Goal: Task Accomplishment & Management: Complete application form

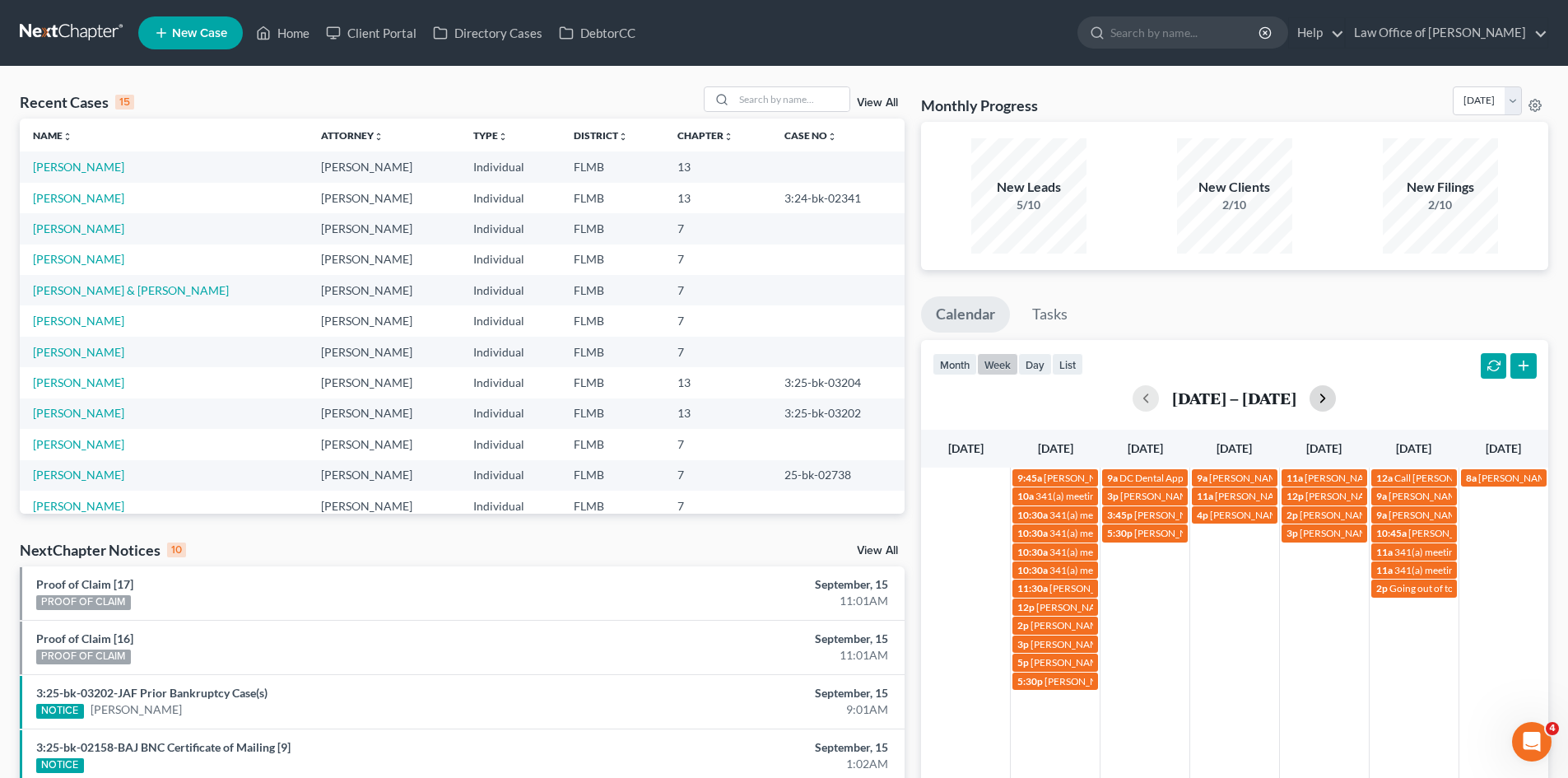
click at [1311, 402] on button "button" at bounding box center [1323, 399] width 27 height 27
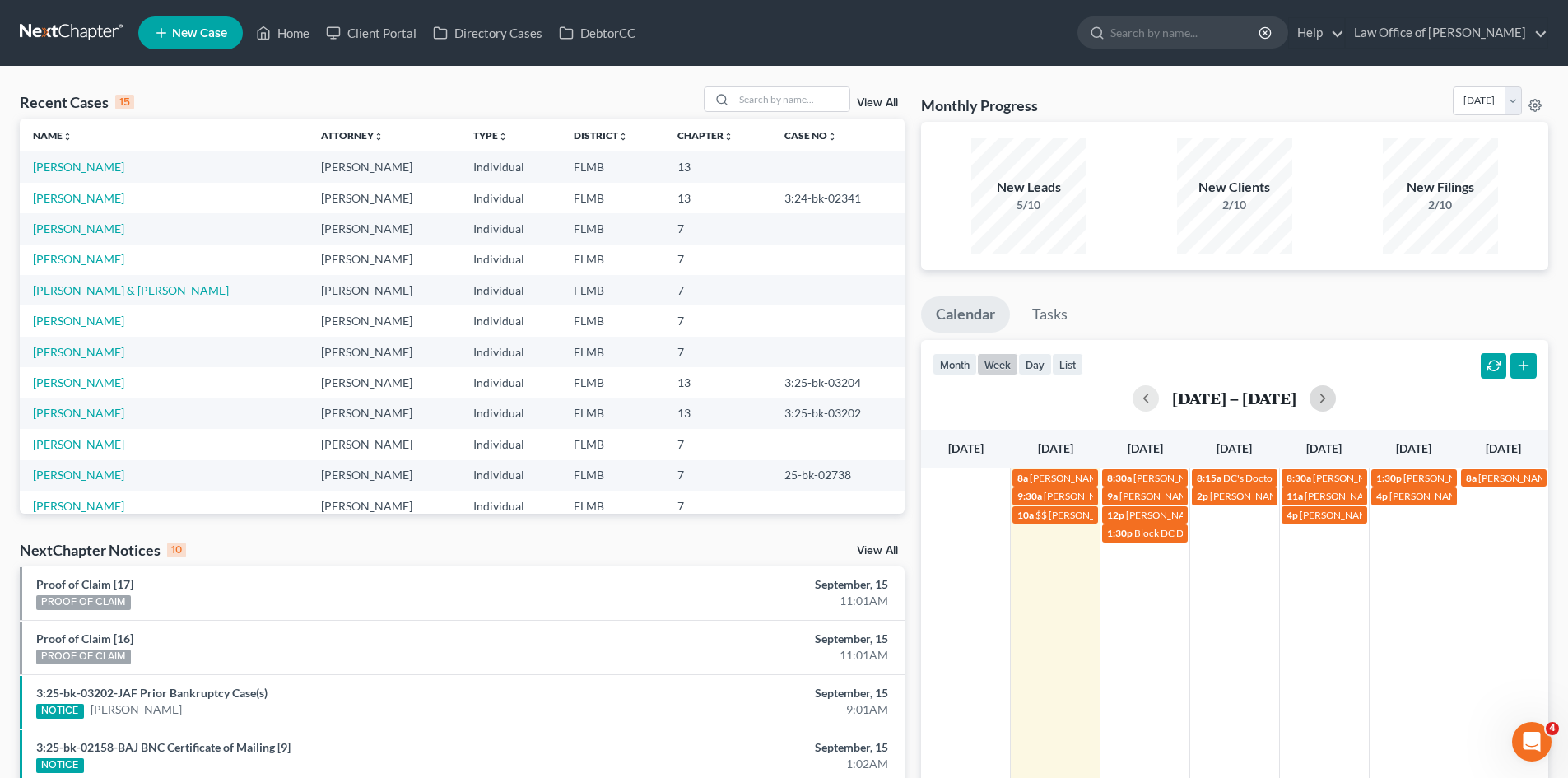
click at [1410, 531] on td "4p [PERSON_NAME] and [PERSON_NAME]" at bounding box center [1414, 514] width 90 height 55
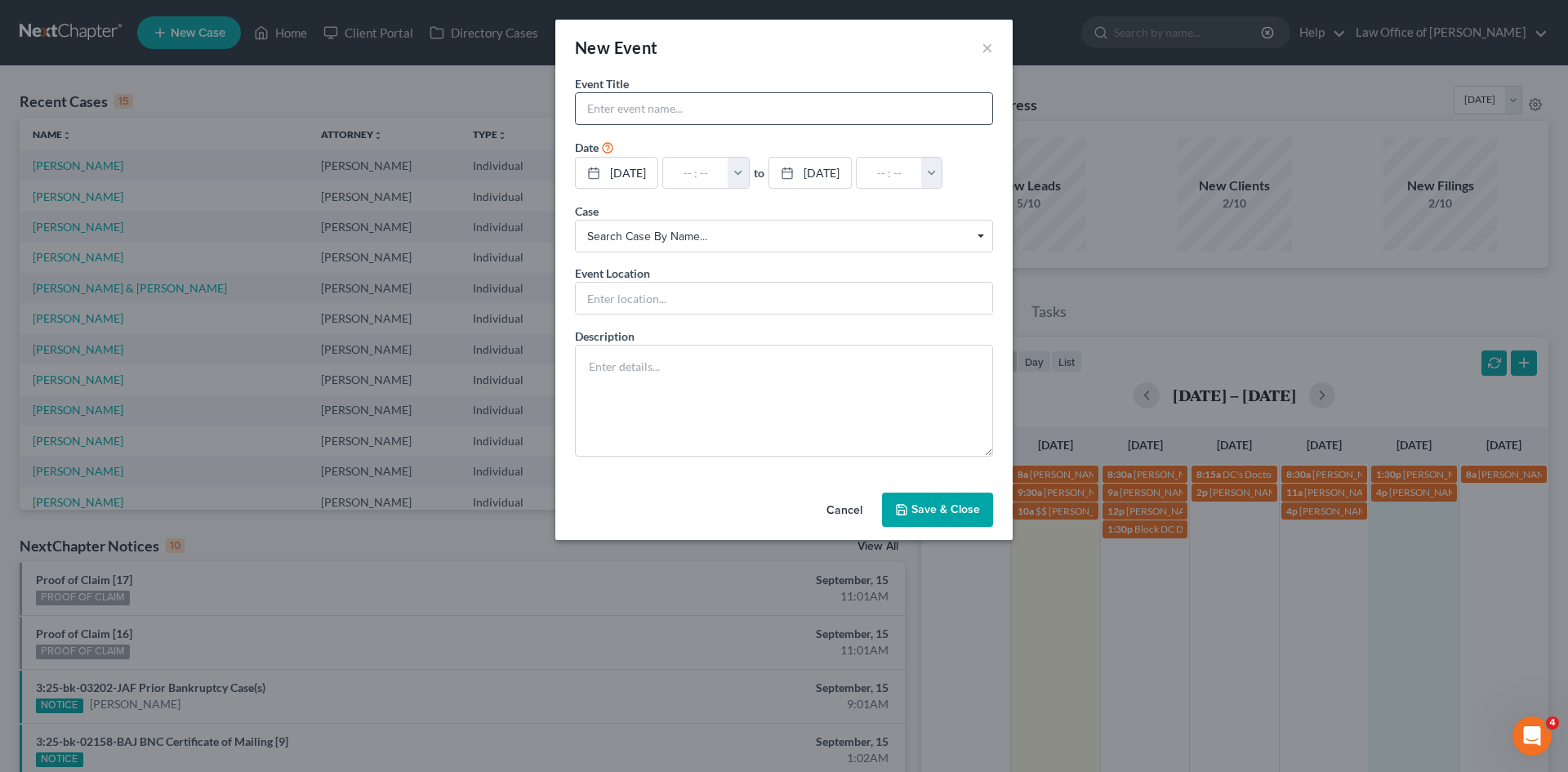
click at [707, 112] on input "text" at bounding box center [784, 109] width 416 height 31
type input "[PERSON_NAME] [PHONE_NUMBER]"
click at [702, 169] on input "text" at bounding box center [696, 174] width 65 height 31
type input "8"
type input "01:00am"
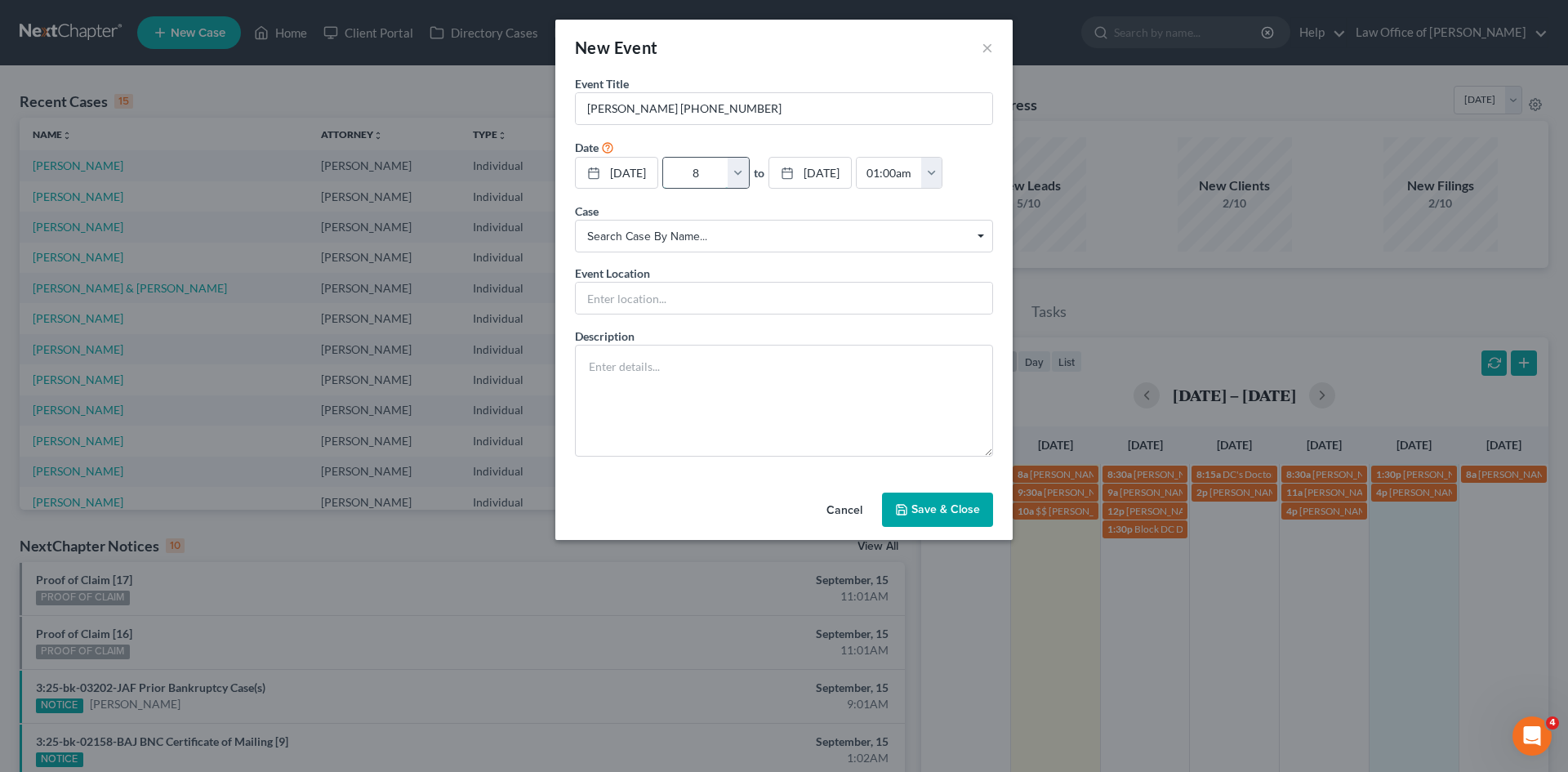
type input "8:"
type input "09:00am"
type input "8:3"
type input "01:00am"
type input "8:30"
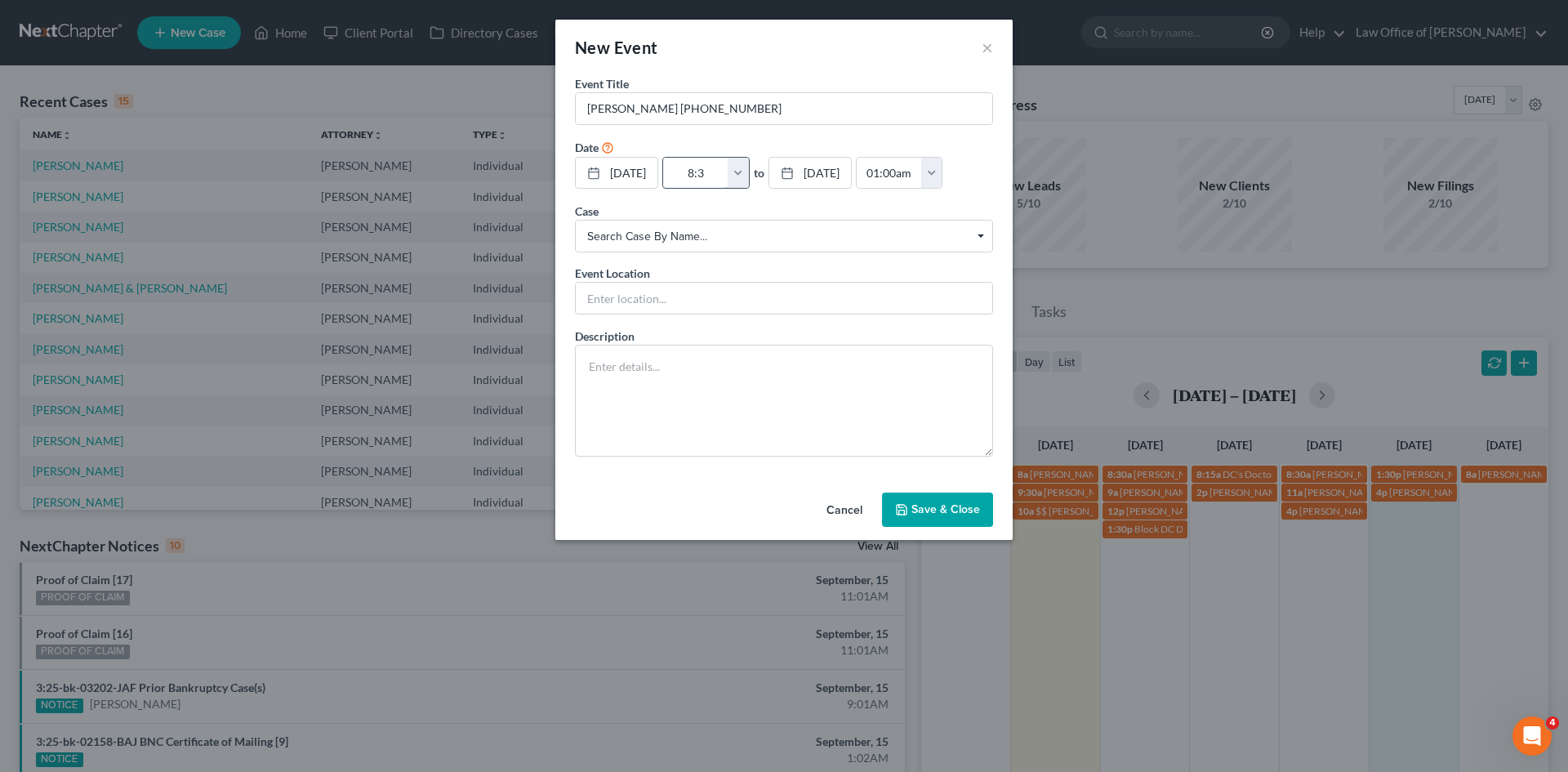
type input "09:30am"
type input "8:30a"
type input "01:00am"
type input "8:30am"
type input "09:30am"
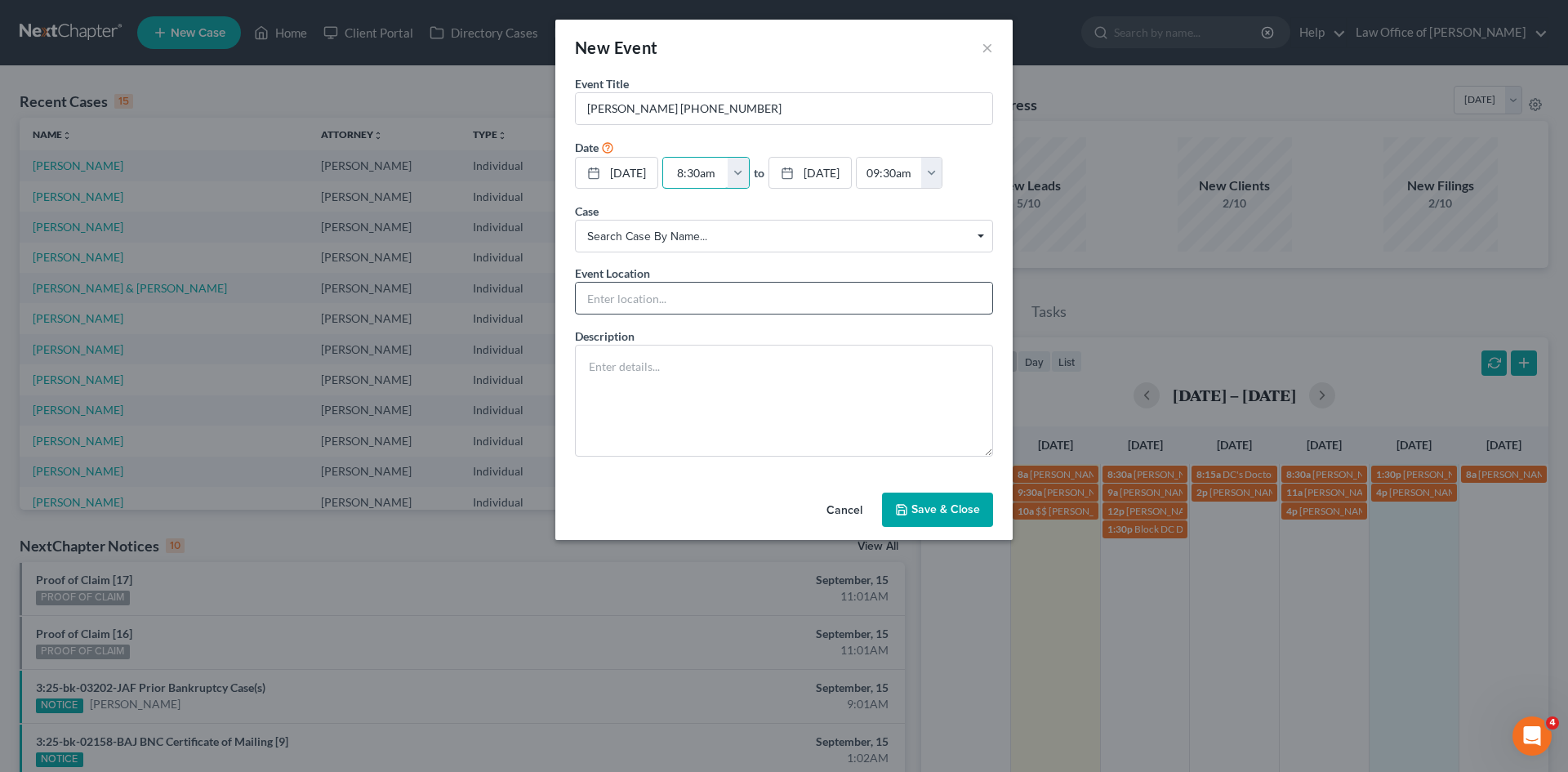
type input "8:30am"
click at [669, 298] on input "text" at bounding box center [784, 299] width 416 height 31
type input "Phone Consult"
type textarea "y"
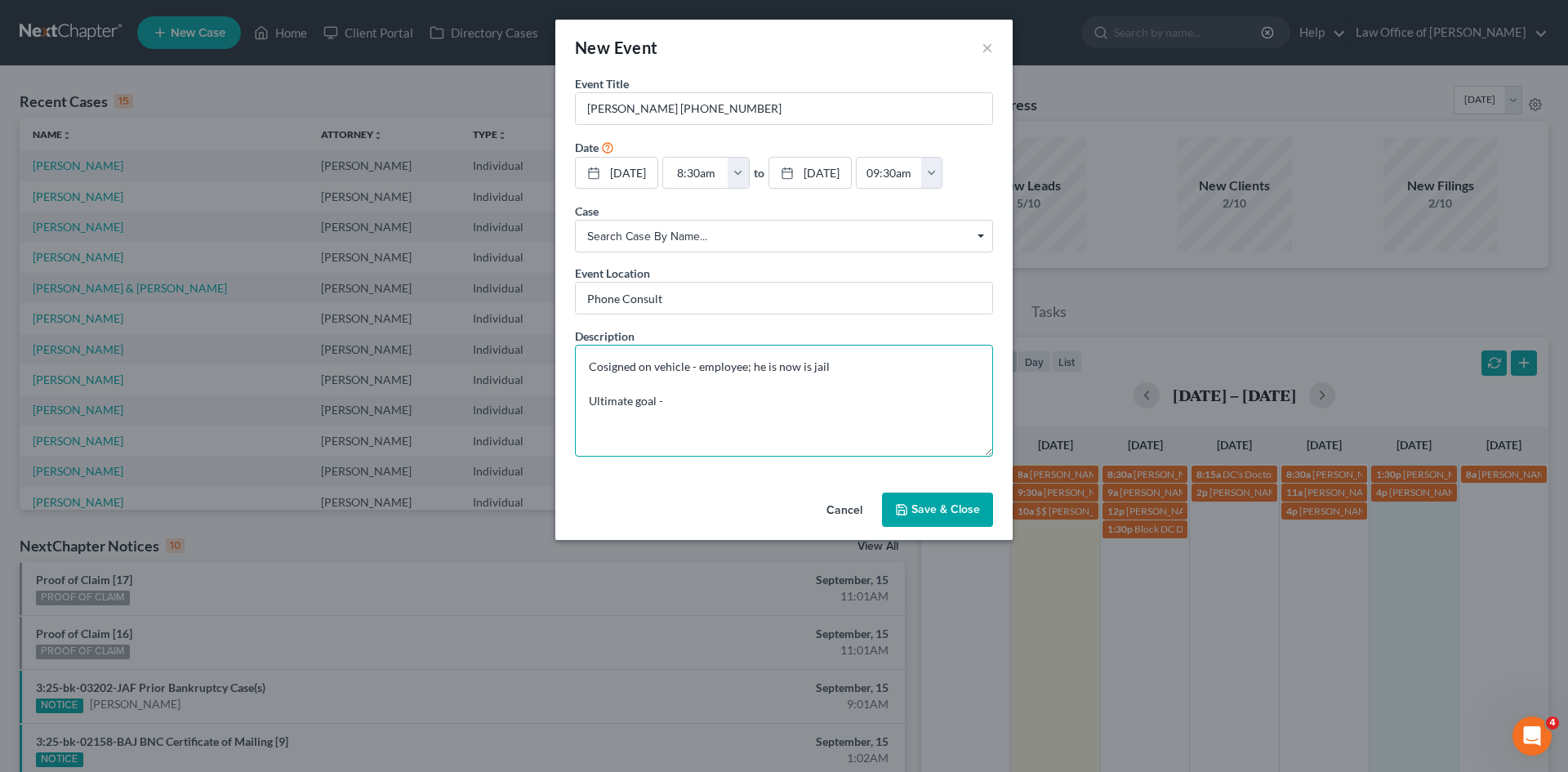
type textarea "Cosigned on vehicle - employee; he is now is jail Ultimate goal -"
click at [942, 514] on button "Save & Close" at bounding box center [937, 509] width 111 height 34
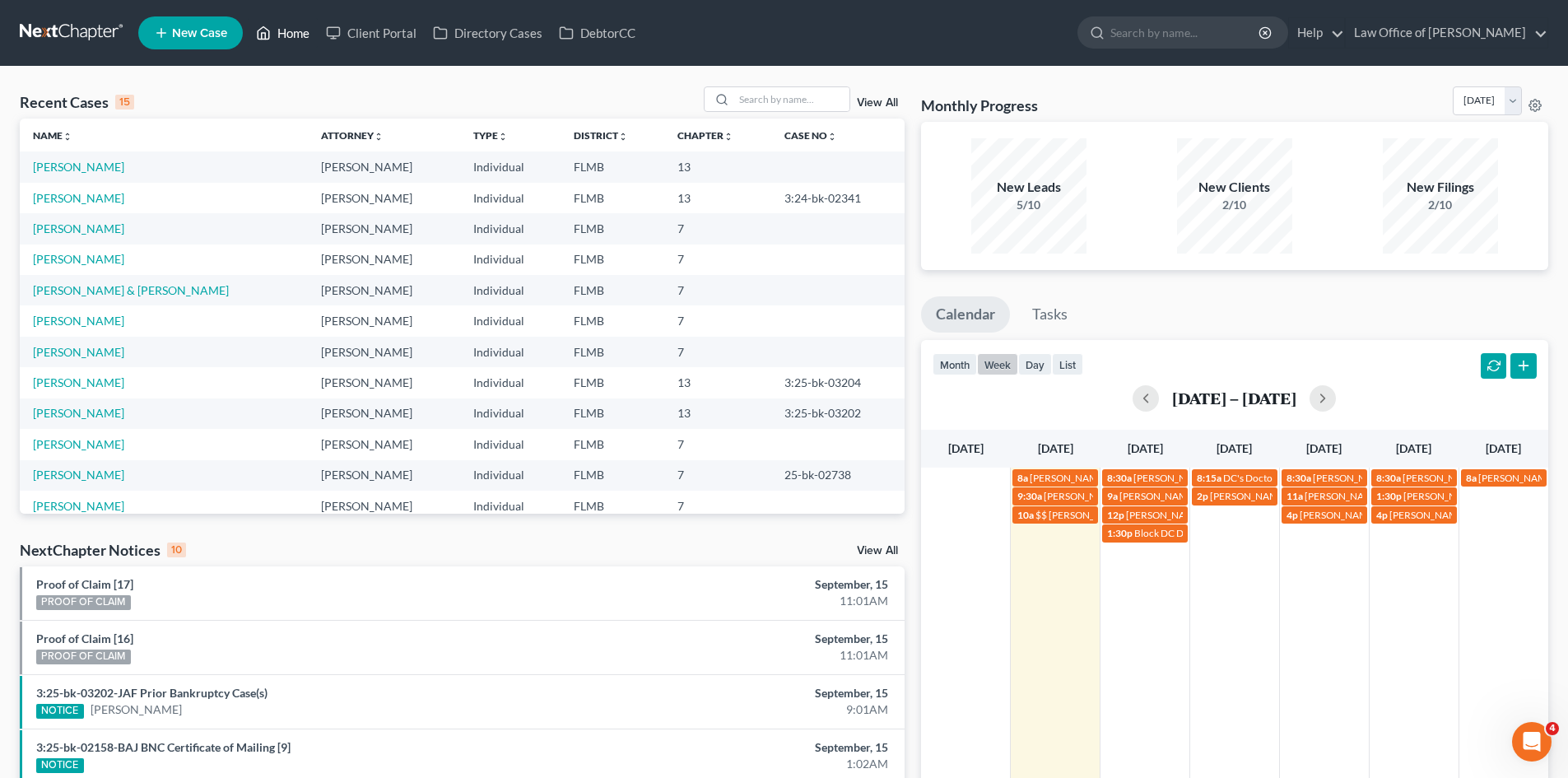
click at [278, 34] on link "Home" at bounding box center [283, 33] width 70 height 30
click at [281, 35] on link "Home" at bounding box center [283, 33] width 70 height 30
click at [1291, 566] on div "8a [PERSON_NAME] [PHONE_NUMBER] 8:30a [PERSON_NAME] [PHONE_NUMBER] 8:15a DC's D…" at bounding box center [1235, 671] width 627 height 407
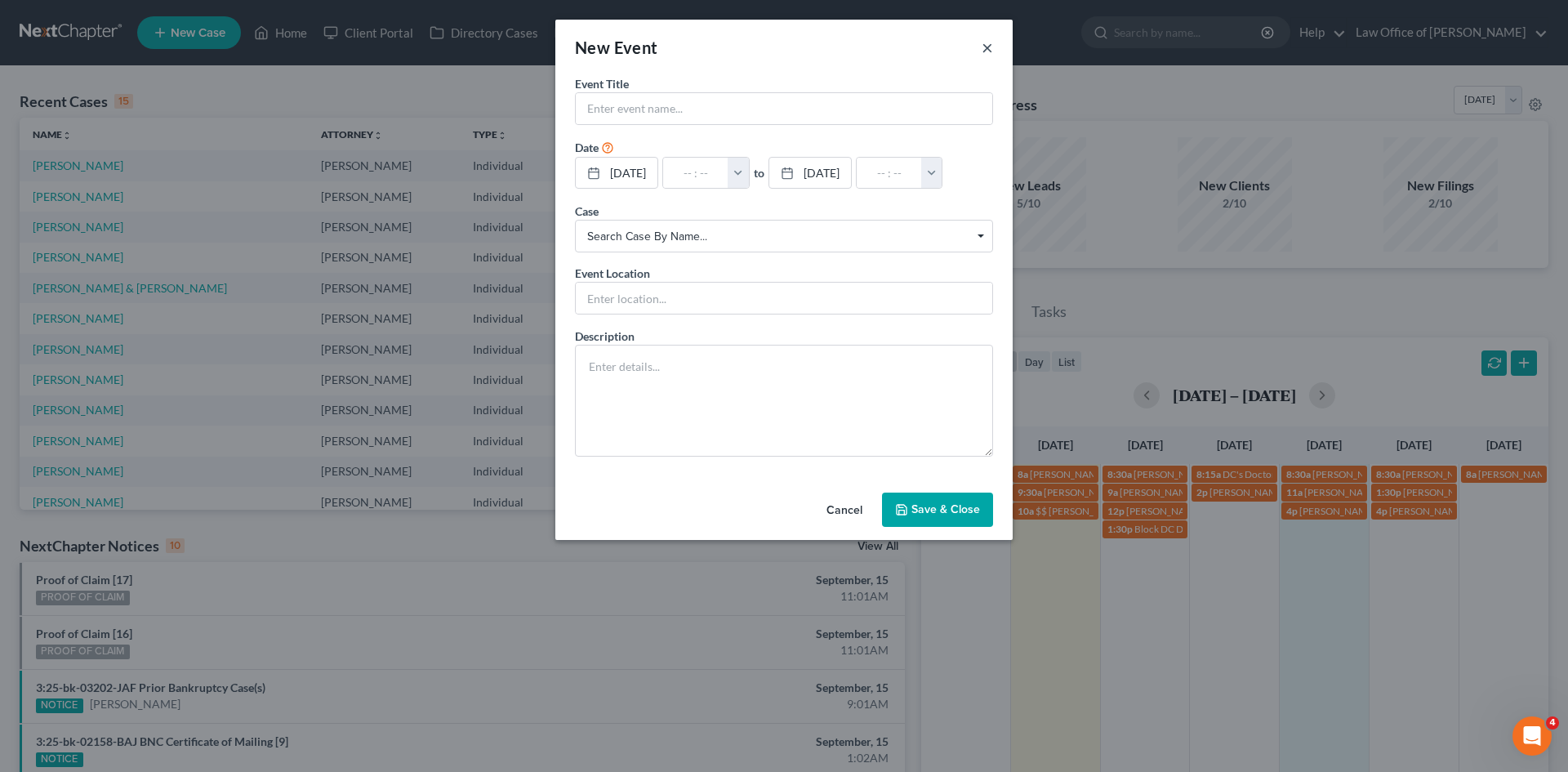
click at [985, 46] on button "×" at bounding box center [988, 47] width 12 height 20
click at [716, 102] on input "text" at bounding box center [784, 109] width 416 height 31
type input "[PERSON_NAME] [PHONE_NUMBER]"
click at [702, 170] on input "text" at bounding box center [696, 174] width 65 height 31
type input "9"
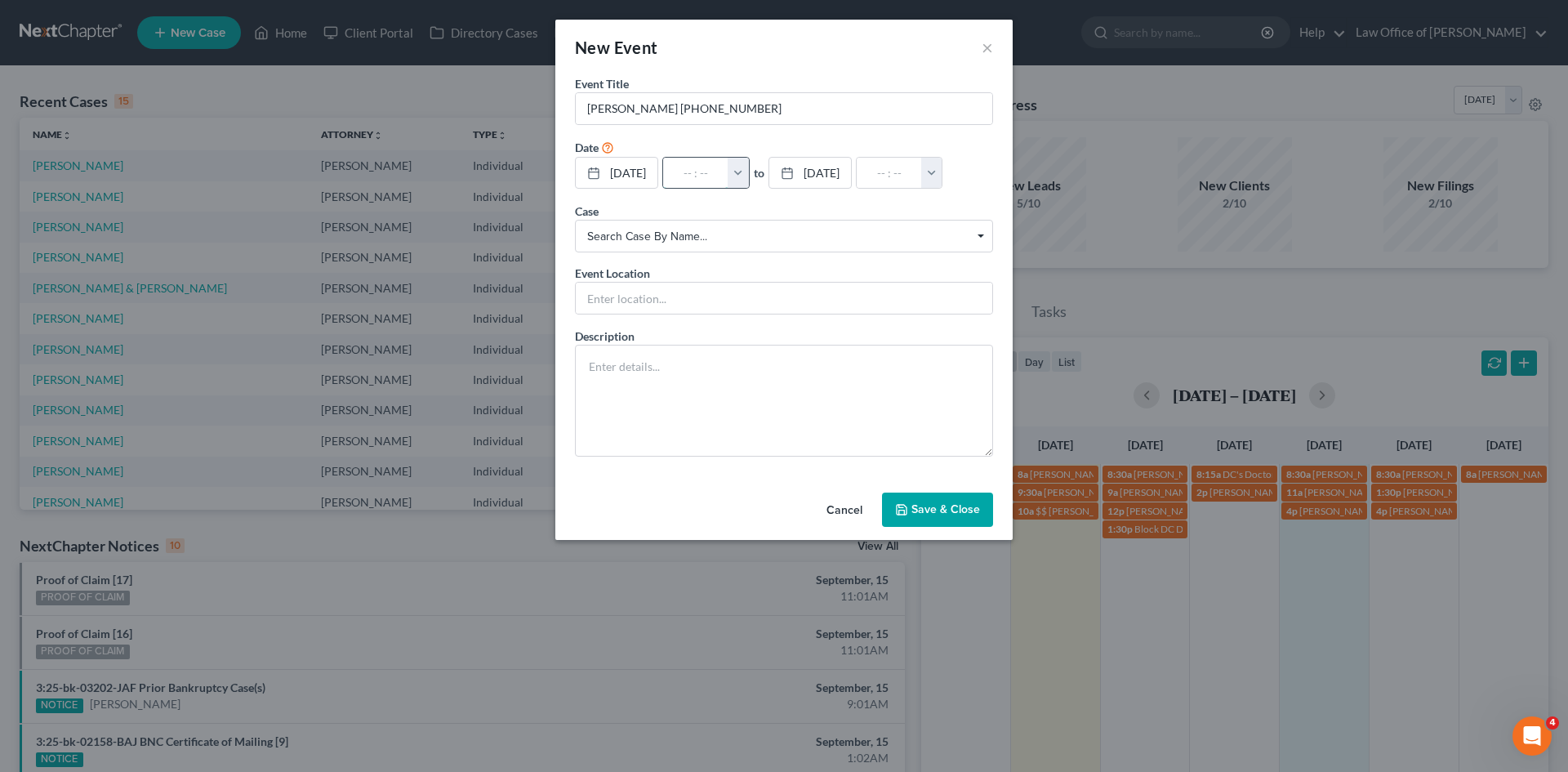
type input "01:00am"
type input "9:"
type input "10:00am"
type input "9:1"
type input "01:00am"
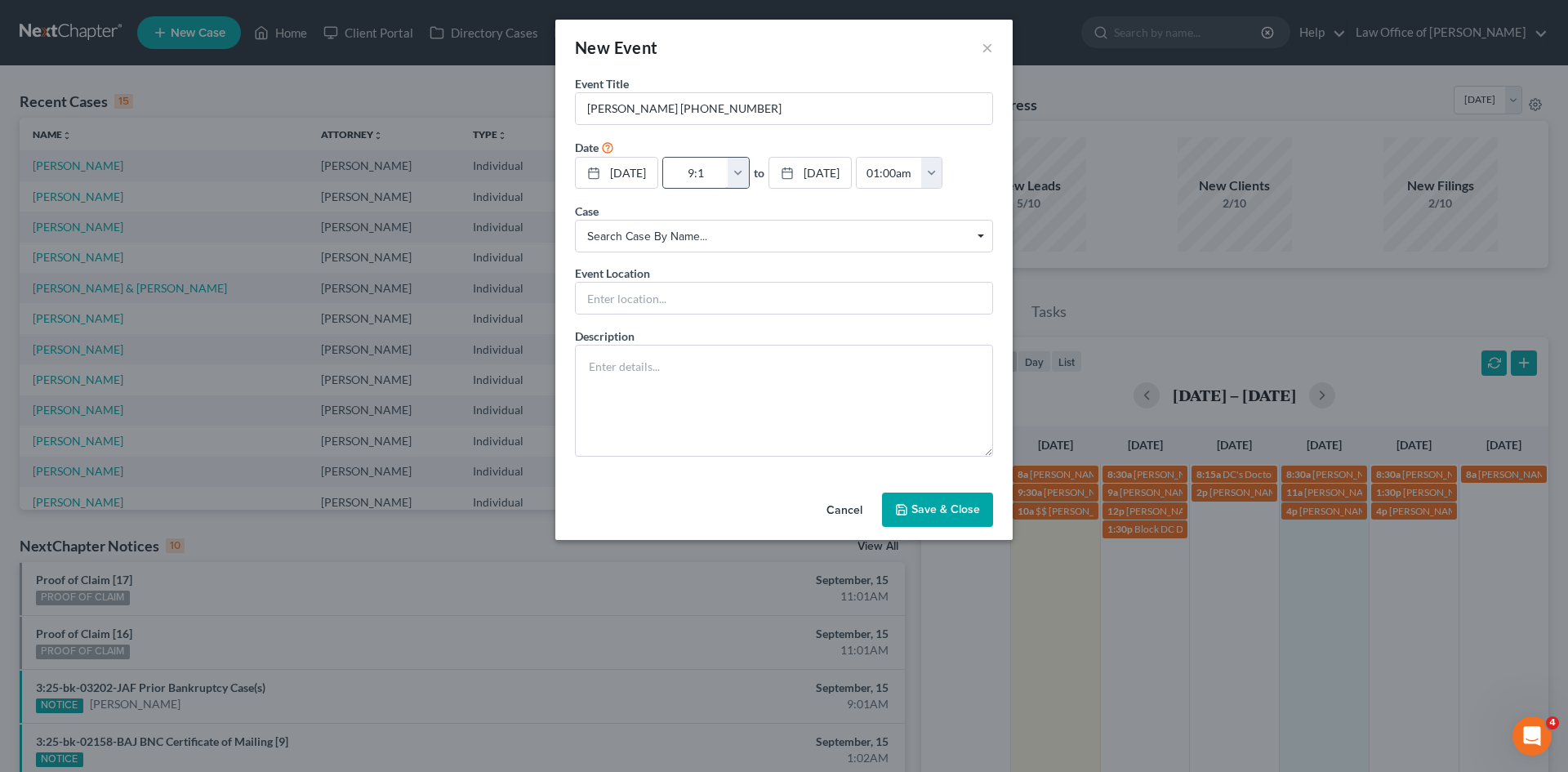
type input "9:15"
type input "10:15am"
type input "9:15a"
type input "01:00am"
type input "9:15am"
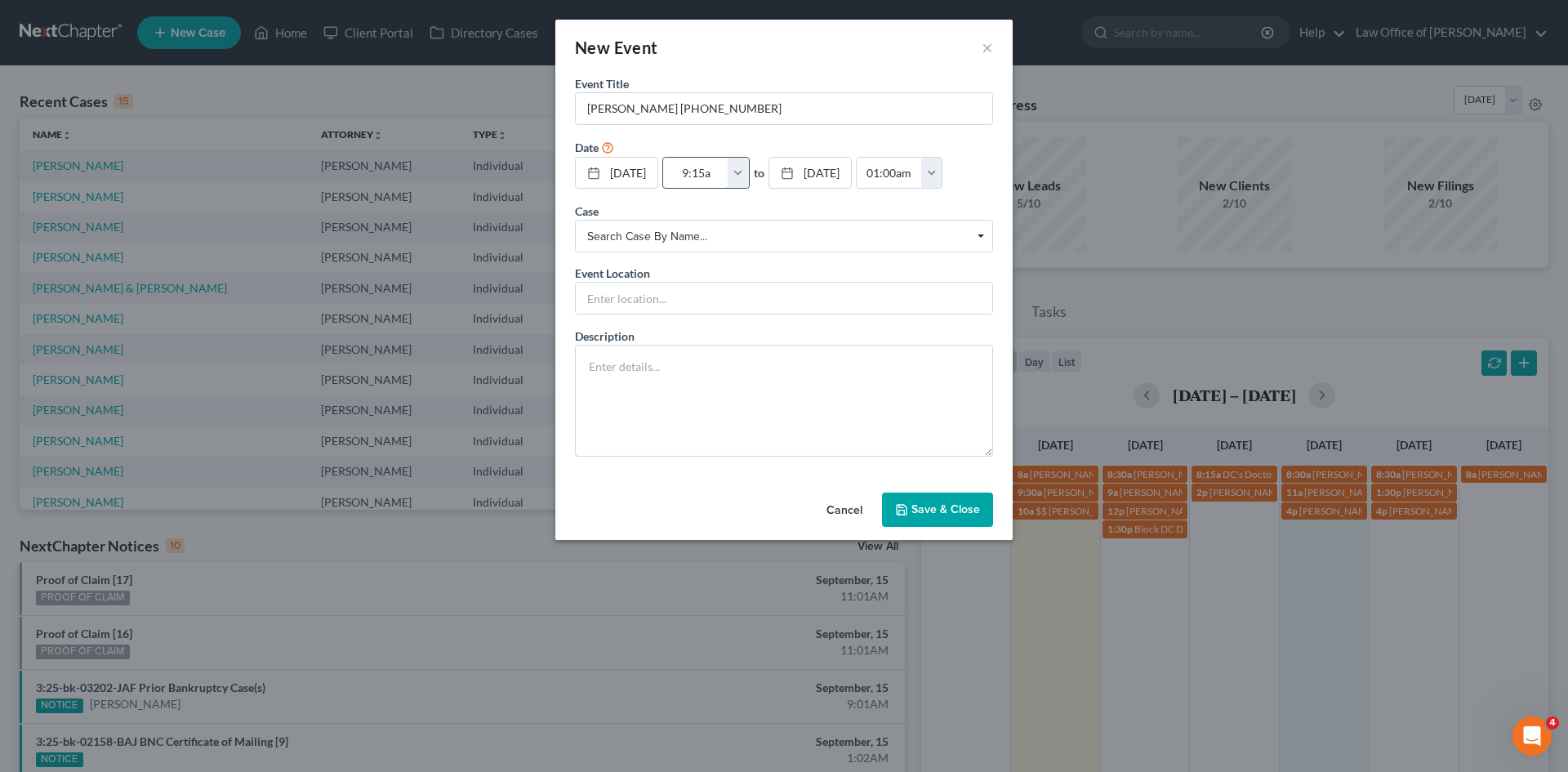
type input "10:15am"
type input "9:15am"
click at [720, 290] on input "text" at bounding box center [784, 299] width 416 height 31
type input "Phone Consult"
click at [607, 382] on textarea at bounding box center [784, 400] width 418 height 112
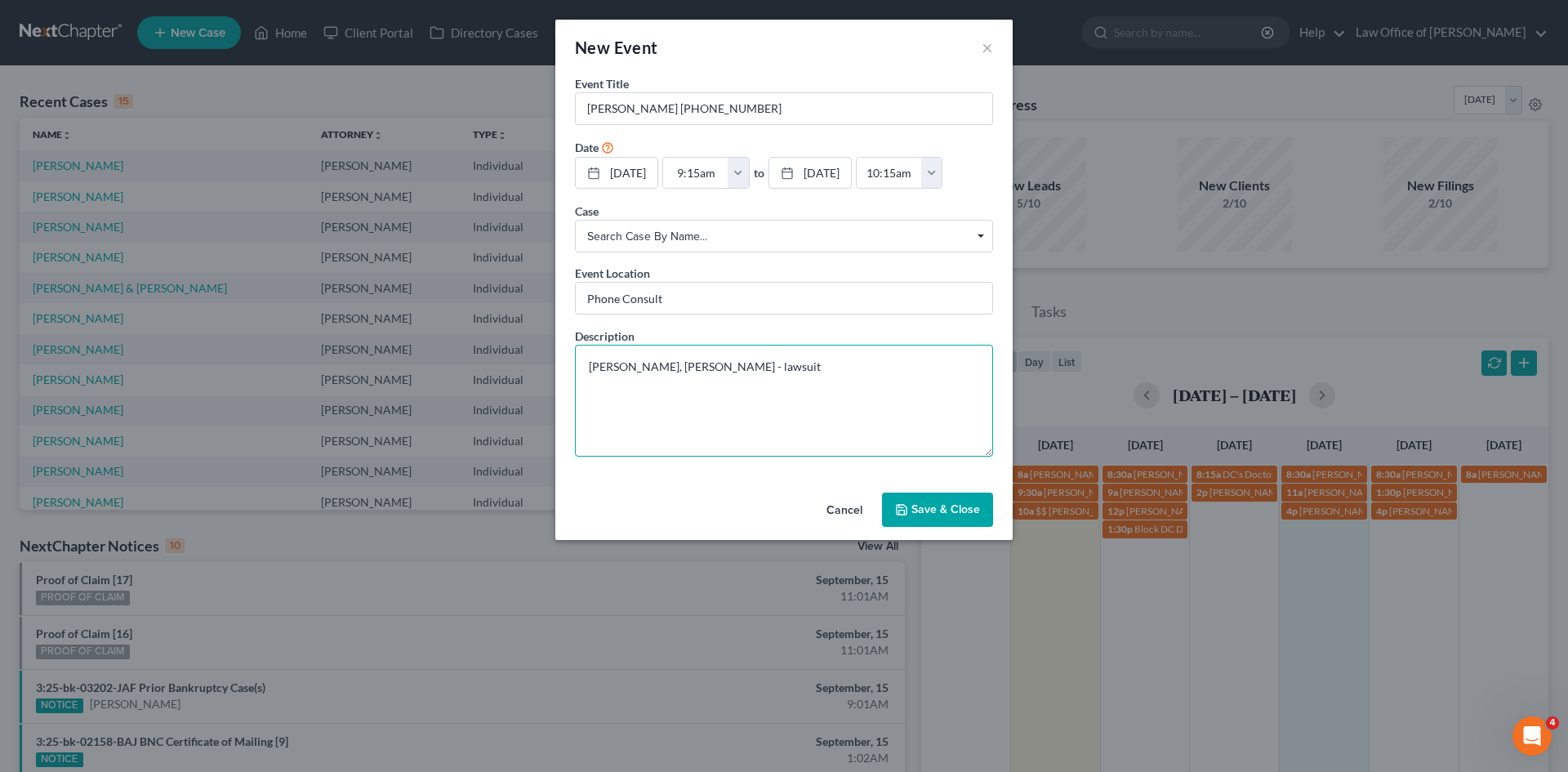
type textarea "[PERSON_NAME], [PERSON_NAME] - lawsuit"
drag, startPoint x: 961, startPoint y: 514, endPoint x: 970, endPoint y: 515, distance: 9.1
click at [961, 515] on button "Save & Close" at bounding box center [937, 509] width 111 height 34
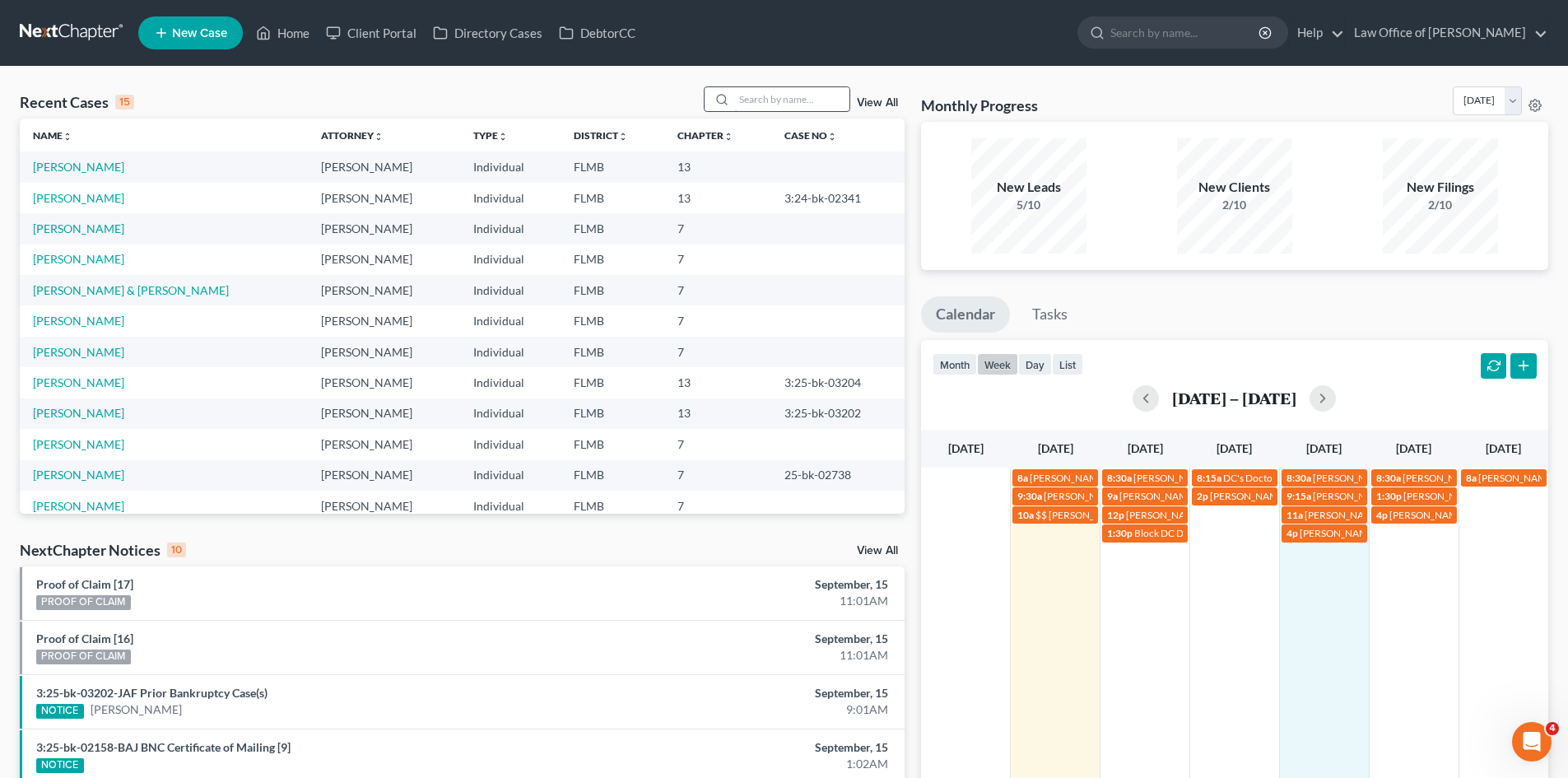
click at [779, 103] on input "search" at bounding box center [792, 99] width 115 height 24
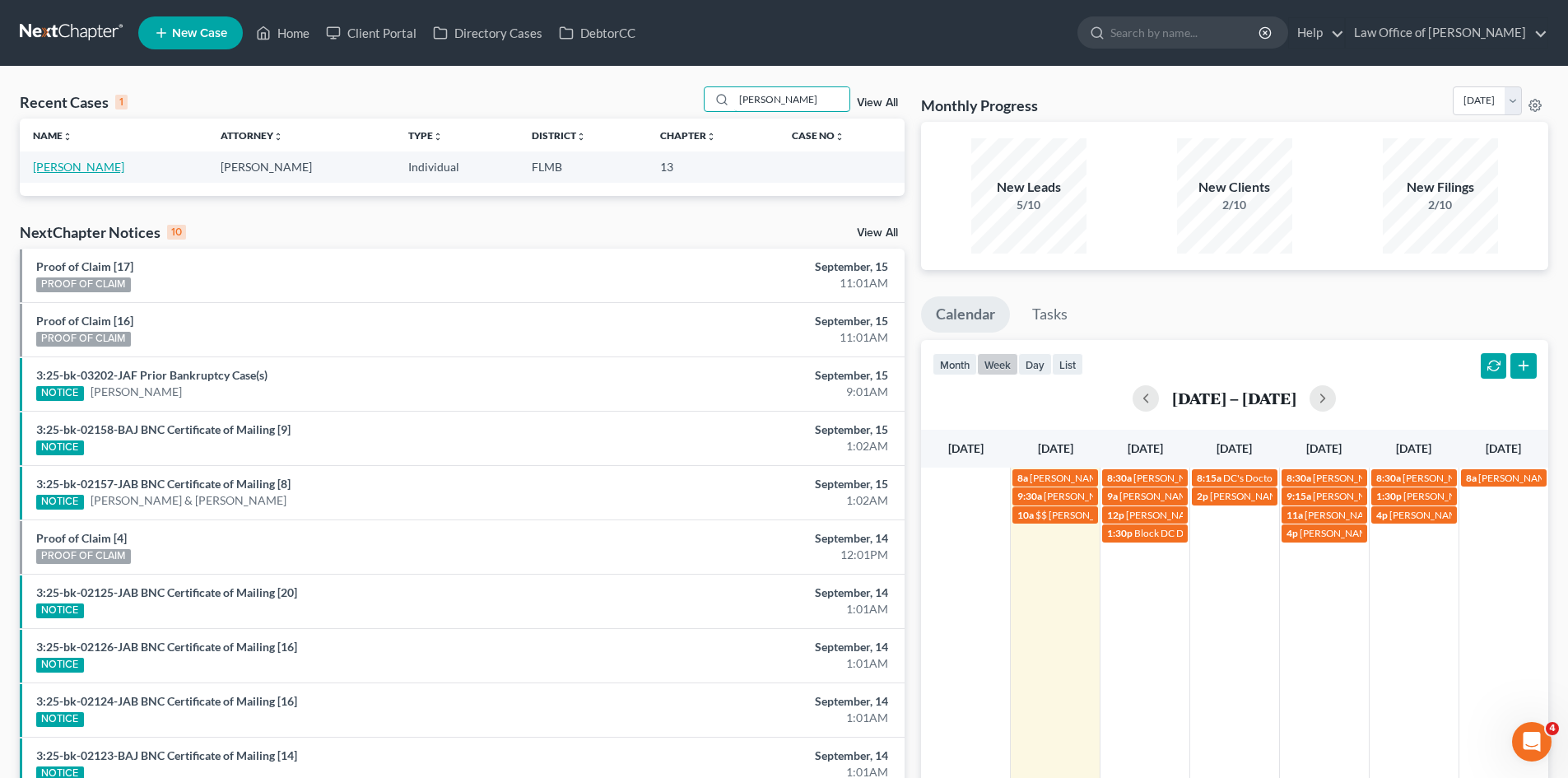
type input "[PERSON_NAME]"
click at [58, 165] on link "[PERSON_NAME]" at bounding box center [78, 167] width 92 height 14
select select "4"
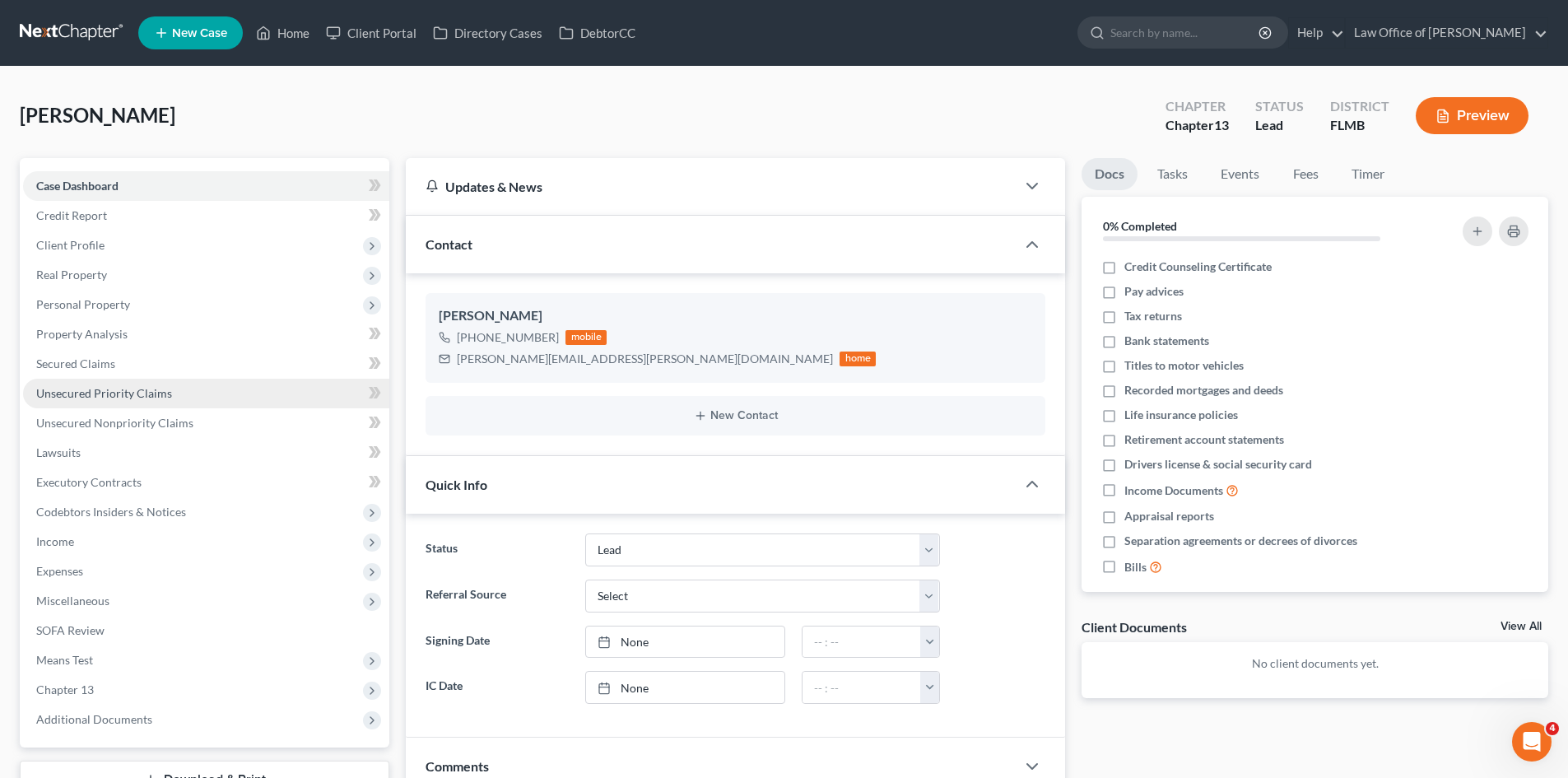
click at [150, 392] on span "Unsecured Priority Claims" at bounding box center [103, 393] width 136 height 14
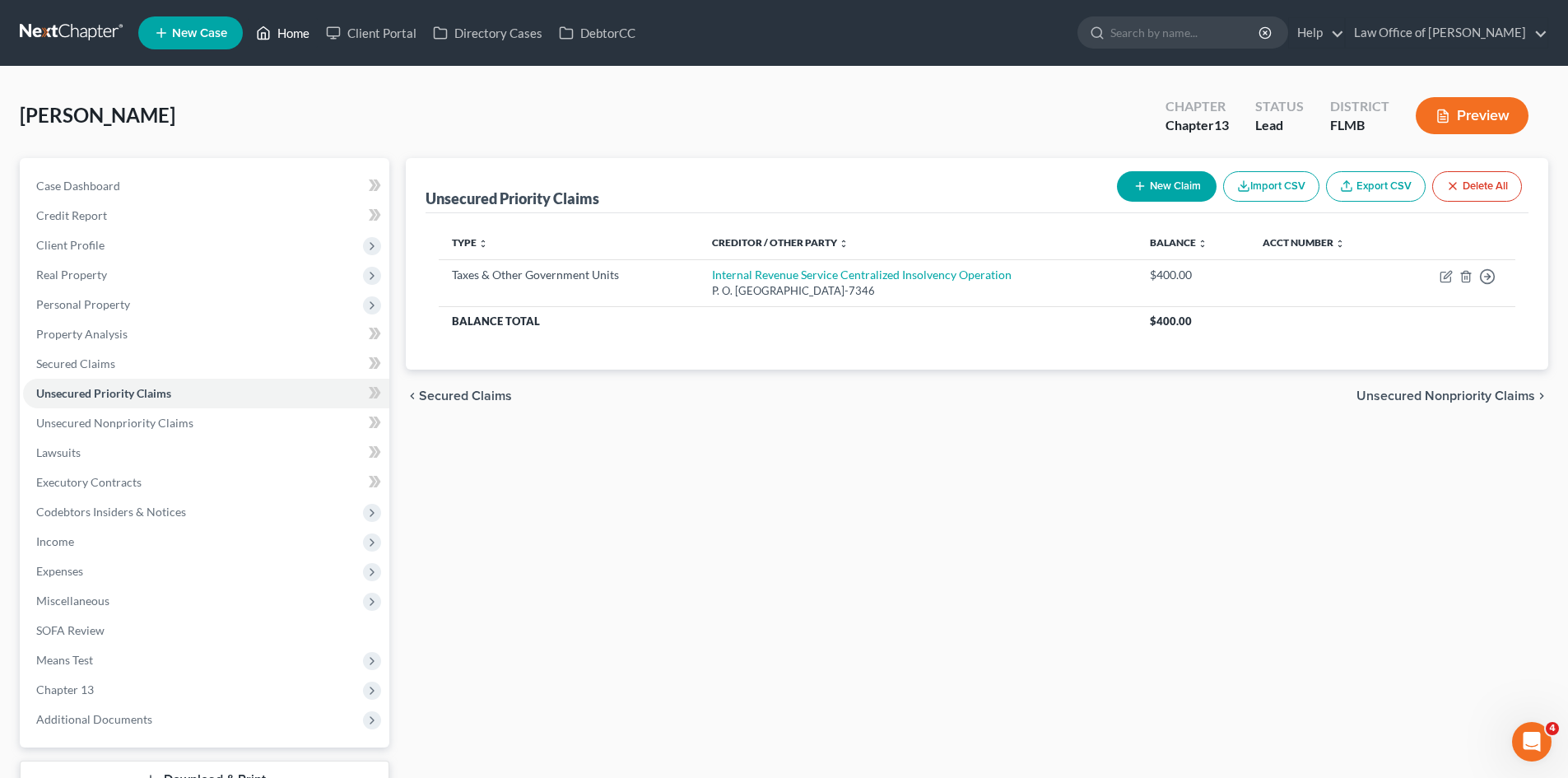
click at [298, 38] on link "Home" at bounding box center [283, 33] width 70 height 30
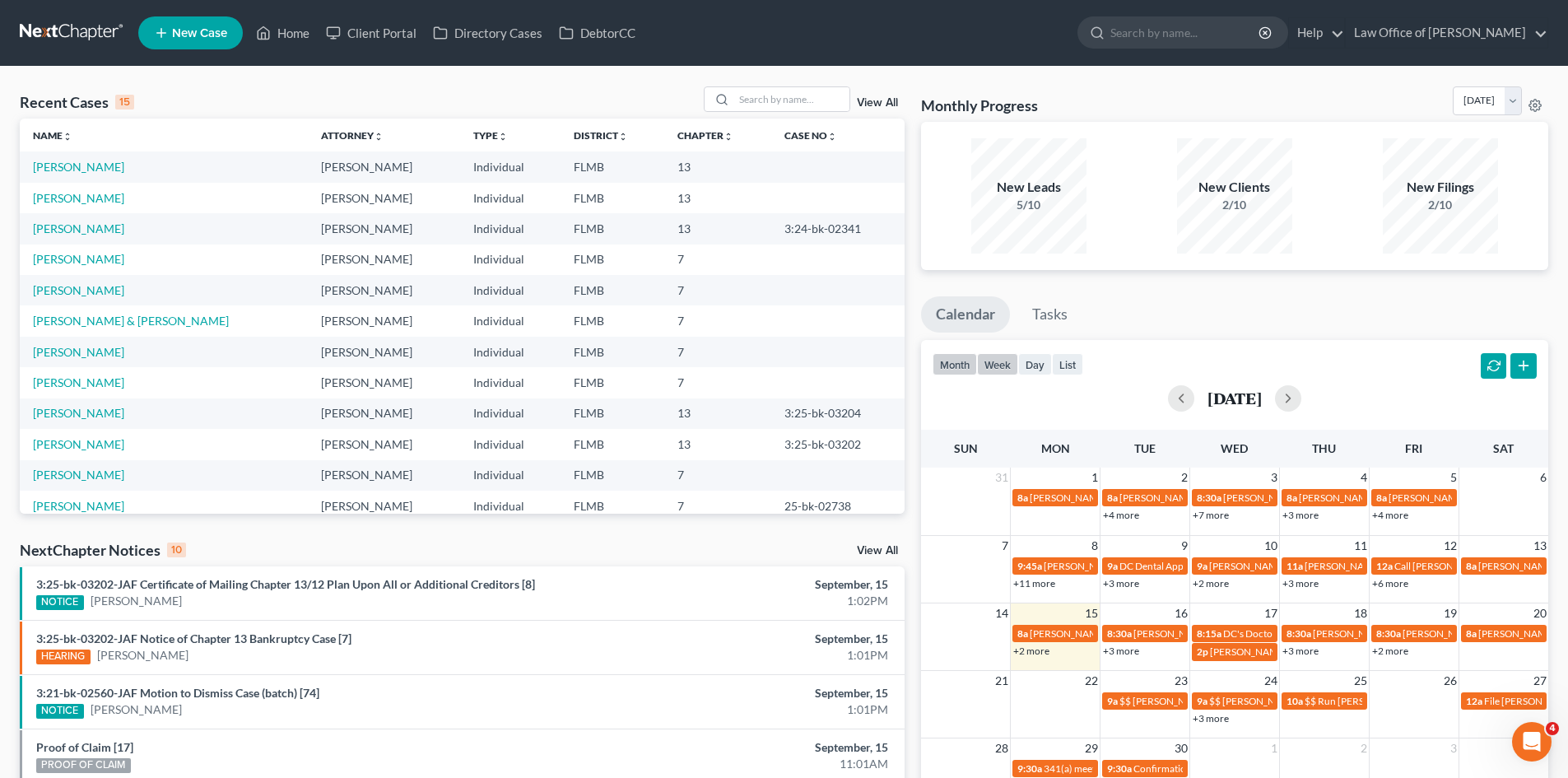
click at [1004, 360] on button "week" at bounding box center [997, 364] width 41 height 23
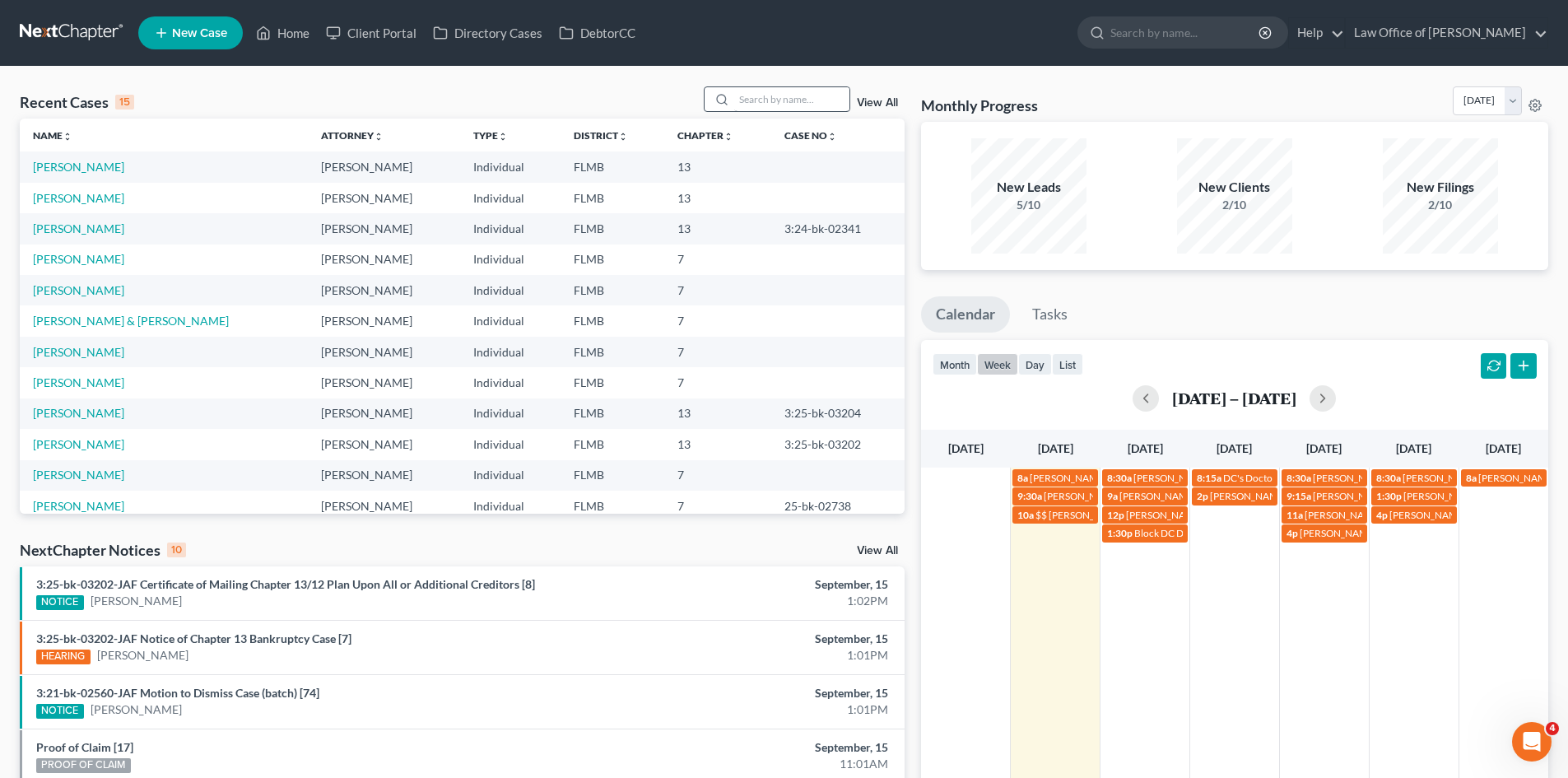
drag, startPoint x: 719, startPoint y: 88, endPoint x: 742, endPoint y: 96, distance: 24.4
click at [738, 96] on div "Recent Cases 15 View All Name unfold_more expand_more expand_less Attorney unfo…" at bounding box center [784, 610] width 1568 height 1088
click at [115, 159] on td "[PERSON_NAME]" at bounding box center [164, 167] width 288 height 31
click at [126, 183] on td "[PERSON_NAME]" at bounding box center [164, 198] width 288 height 31
click at [124, 170] on link "[PERSON_NAME]" at bounding box center [78, 167] width 92 height 14
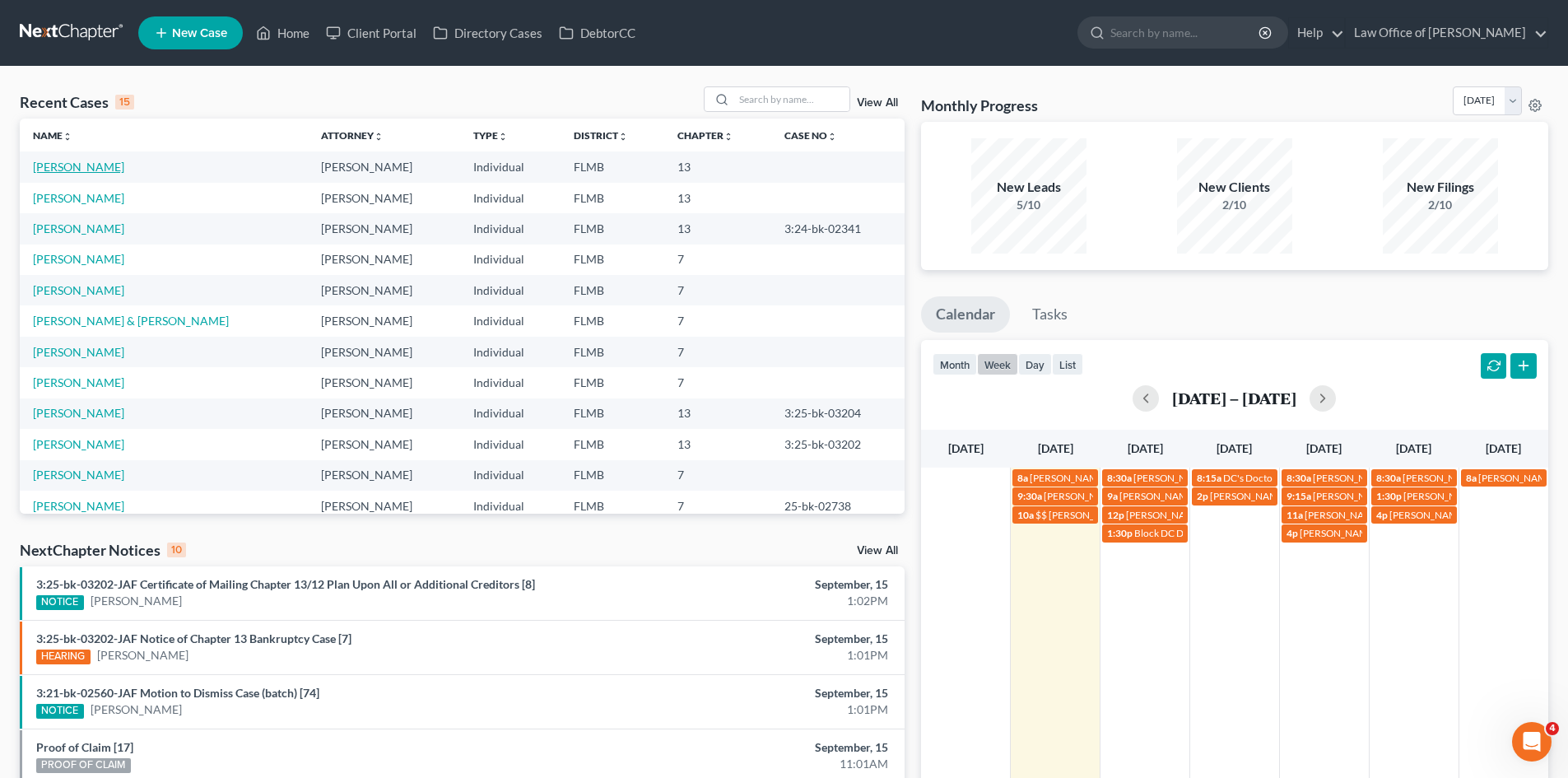
select select "4"
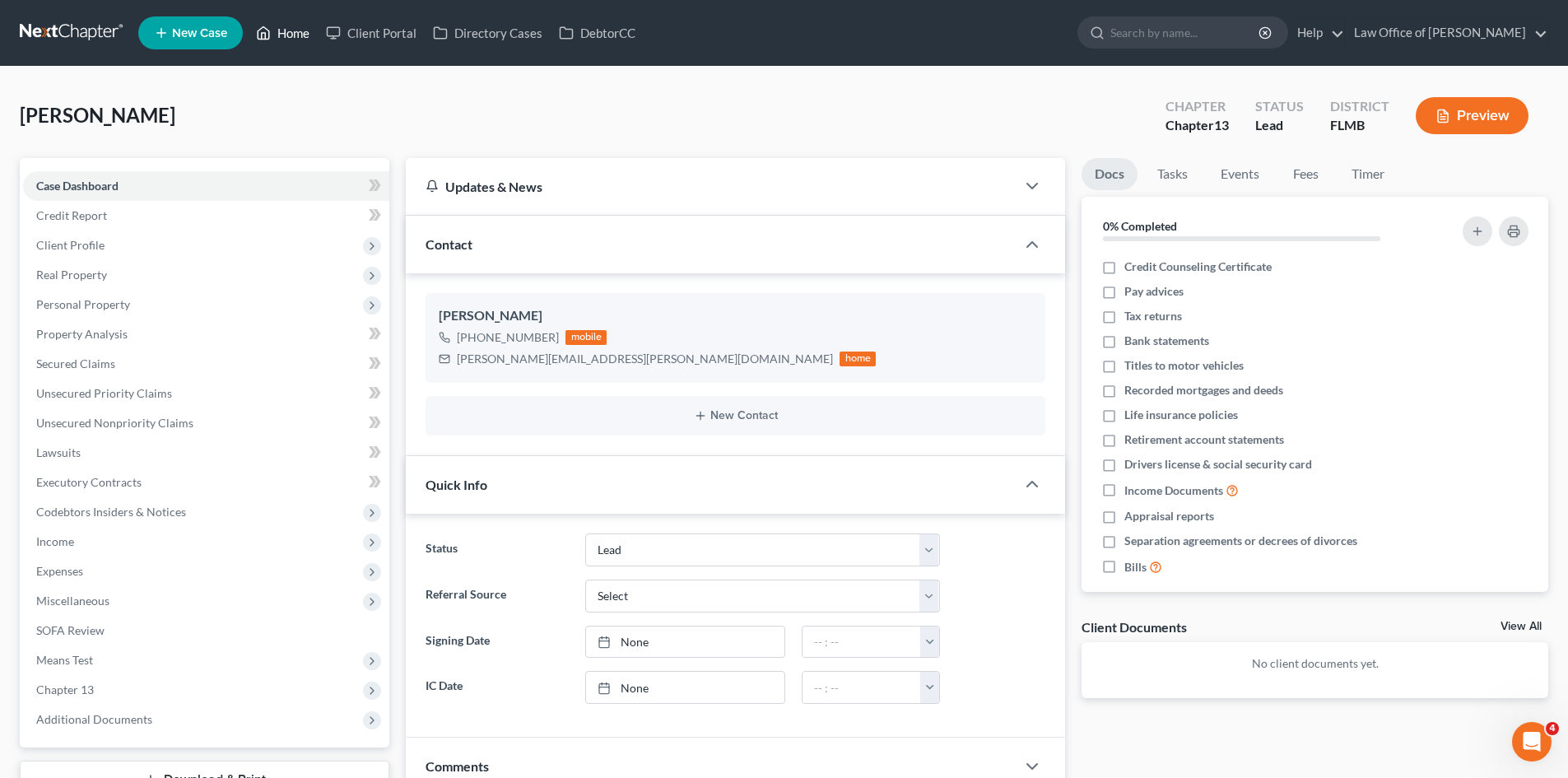
click at [288, 33] on link "Home" at bounding box center [283, 33] width 70 height 30
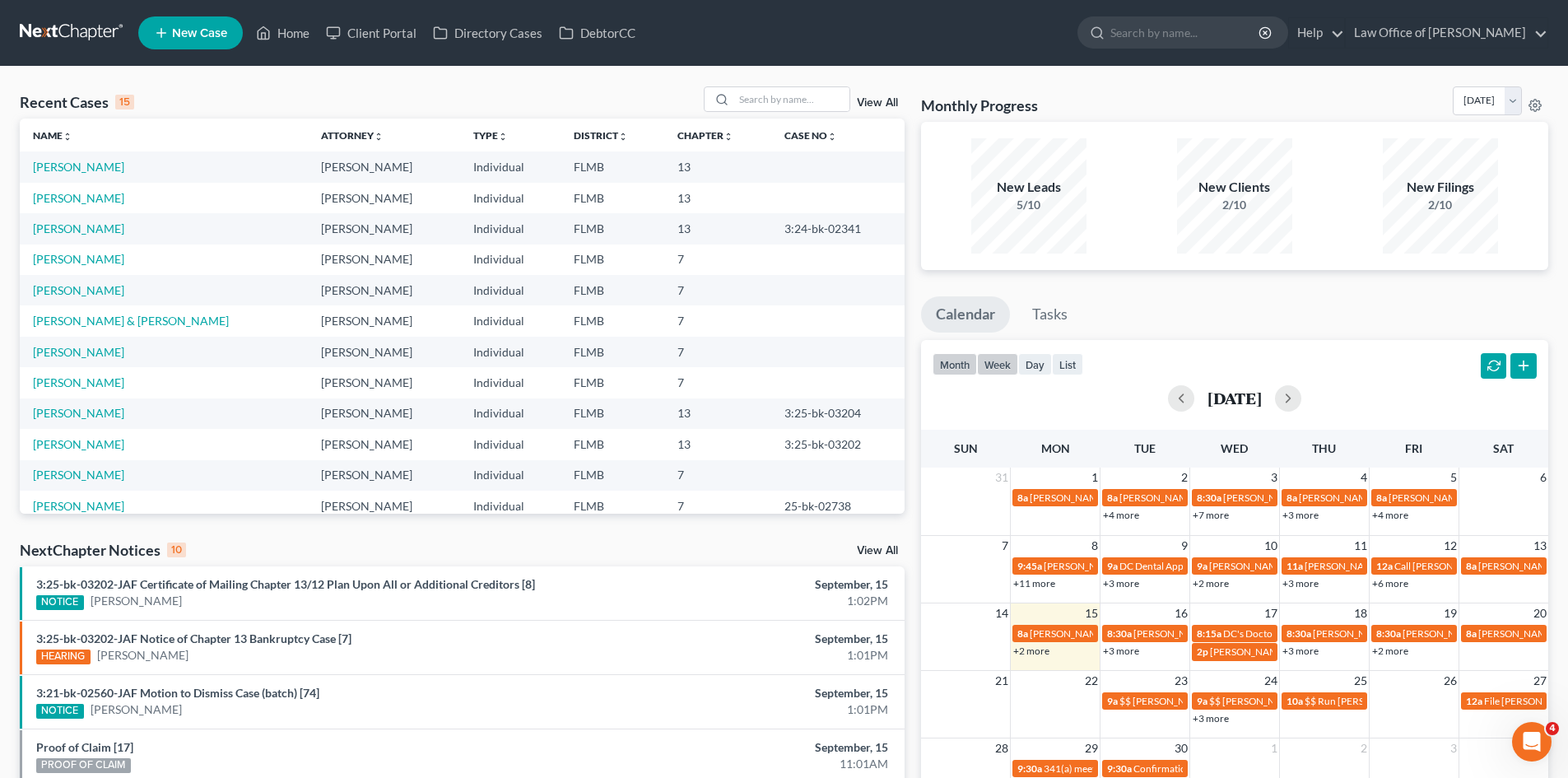
click at [994, 359] on button "week" at bounding box center [997, 364] width 41 height 23
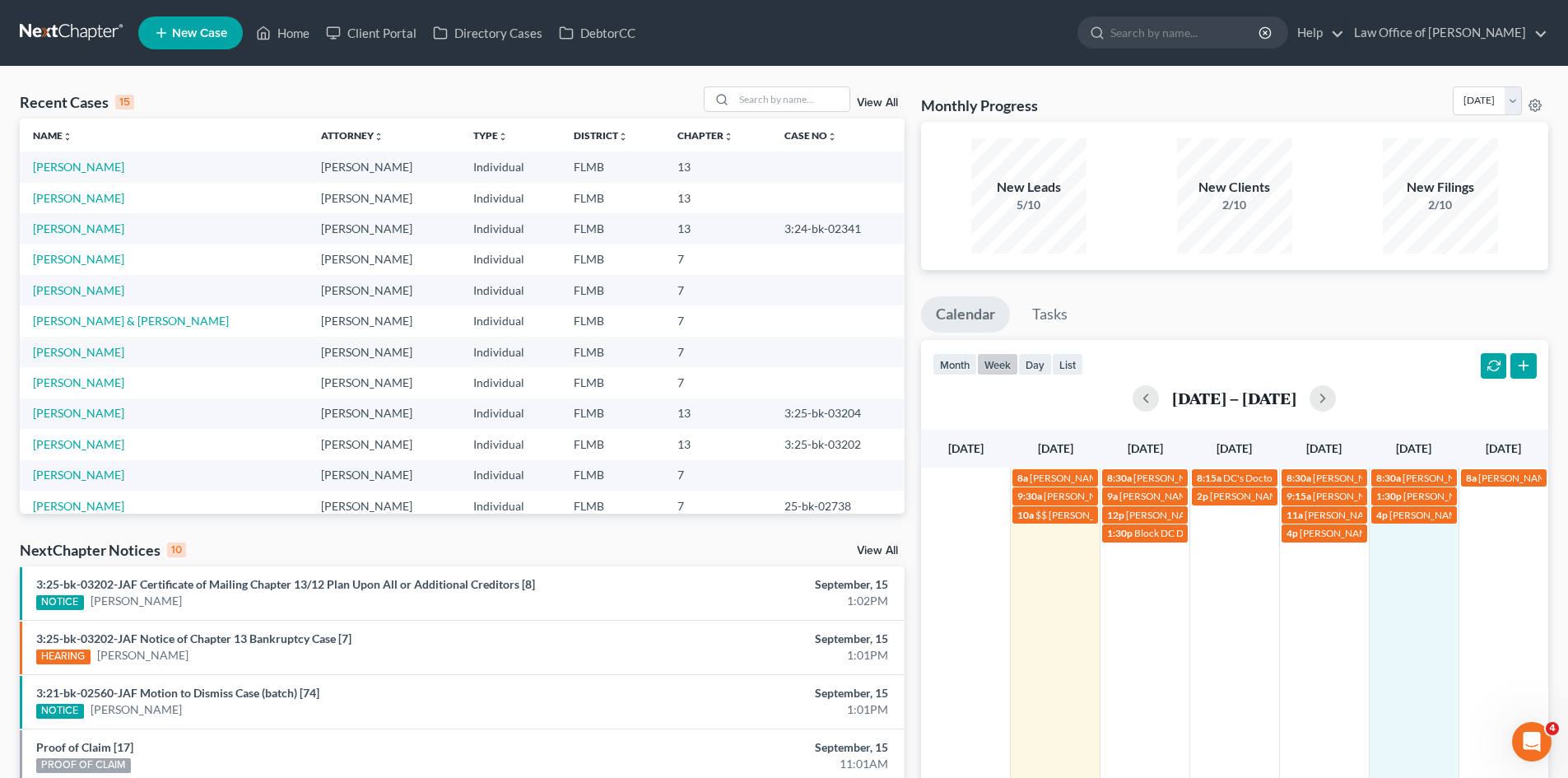
drag, startPoint x: 1435, startPoint y: 559, endPoint x: 1419, endPoint y: 575, distance: 22.6
click at [1419, 575] on div "8a [PERSON_NAME] [PHONE_NUMBER] 8:30a [PERSON_NAME] [PHONE_NUMBER] 8:15a DC's D…" at bounding box center [1235, 671] width 627 height 407
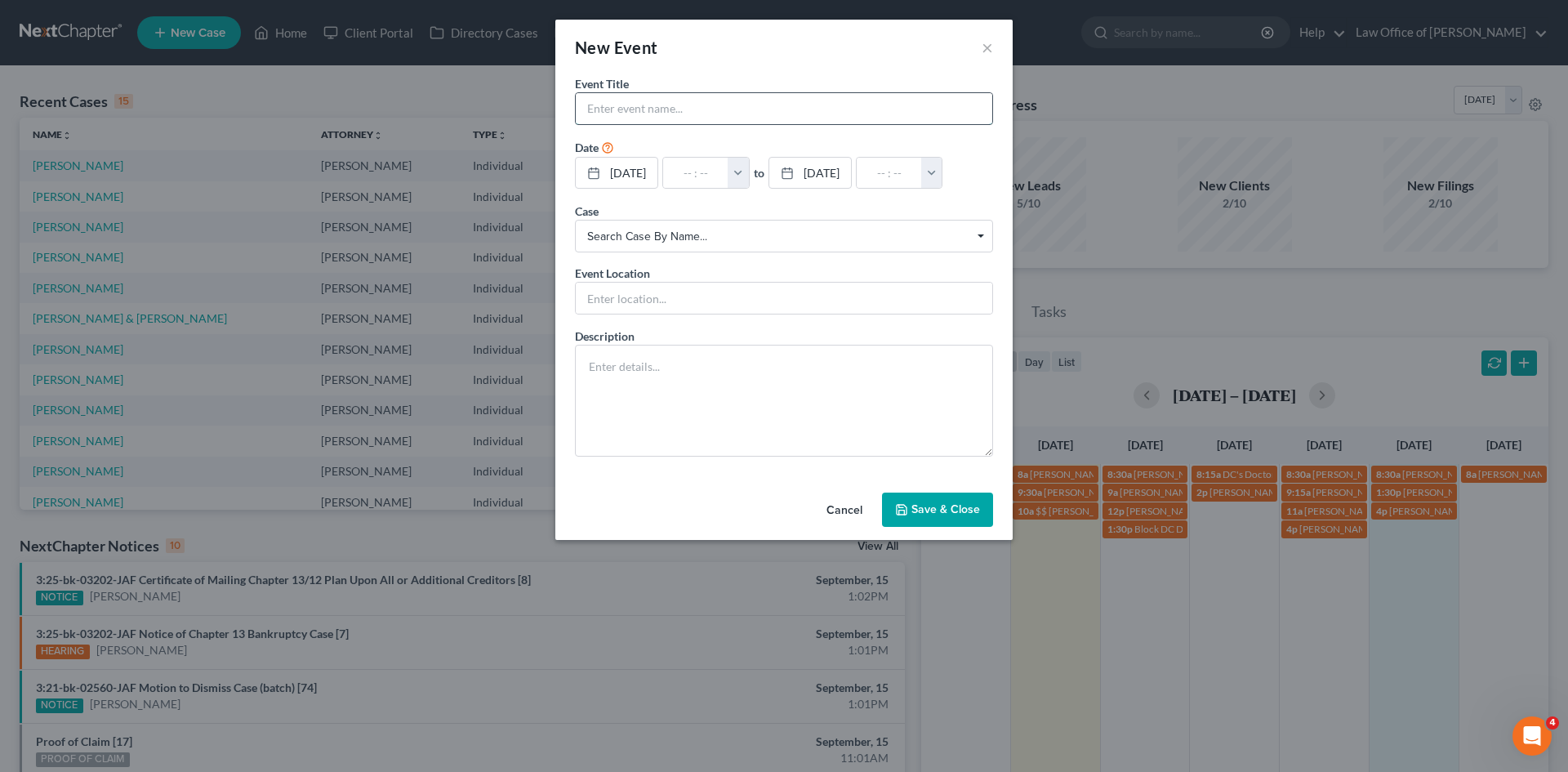
click at [617, 109] on input "text" at bounding box center [784, 109] width 416 height 31
type input "School Bingo"
click at [712, 162] on input "text" at bounding box center [696, 174] width 65 height 31
type input "6"
type input "01:00am"
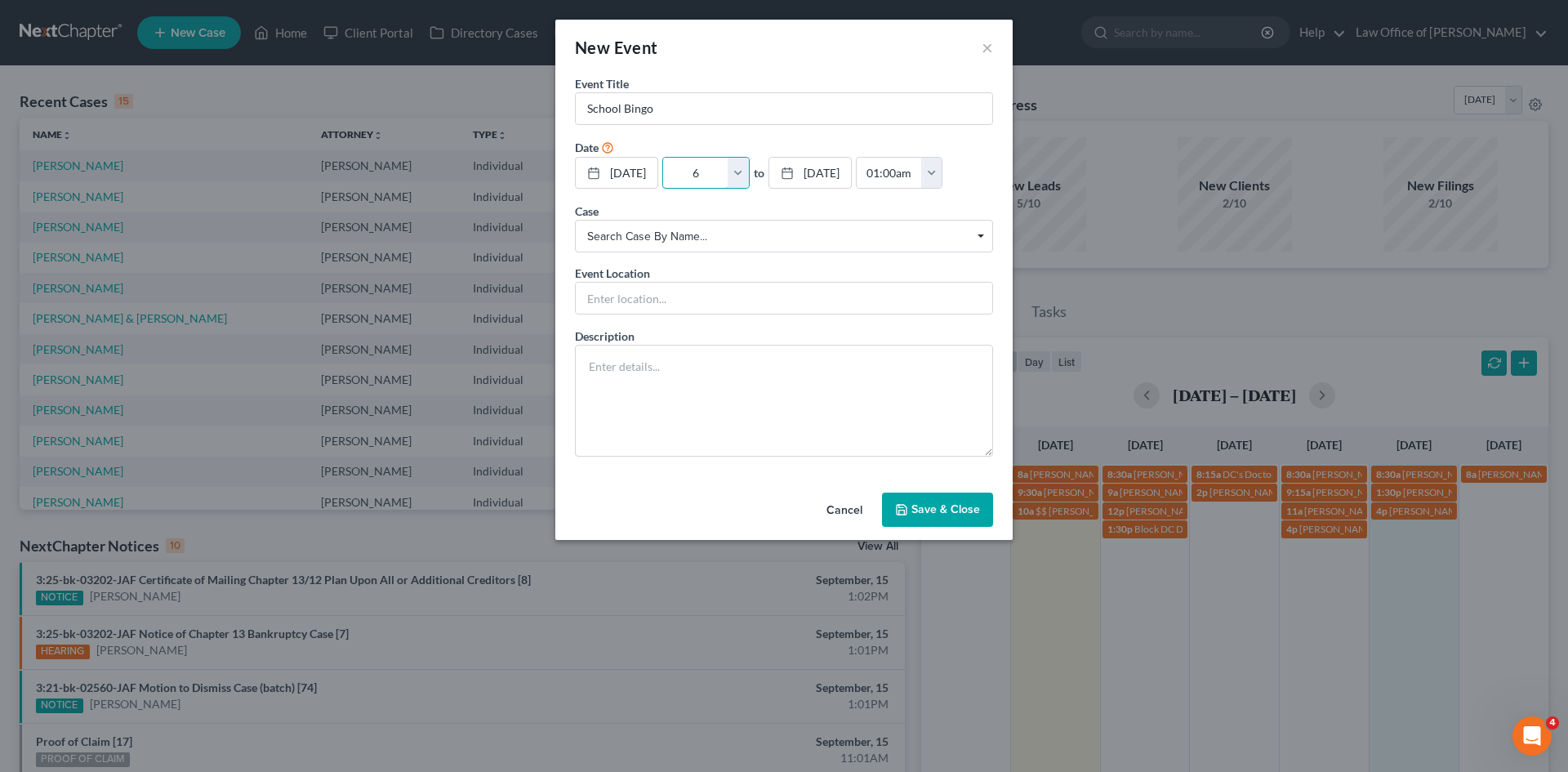
type input "6:"
type input "07:00am"
type input "6:0"
type input "01:00am"
type input "6:00"
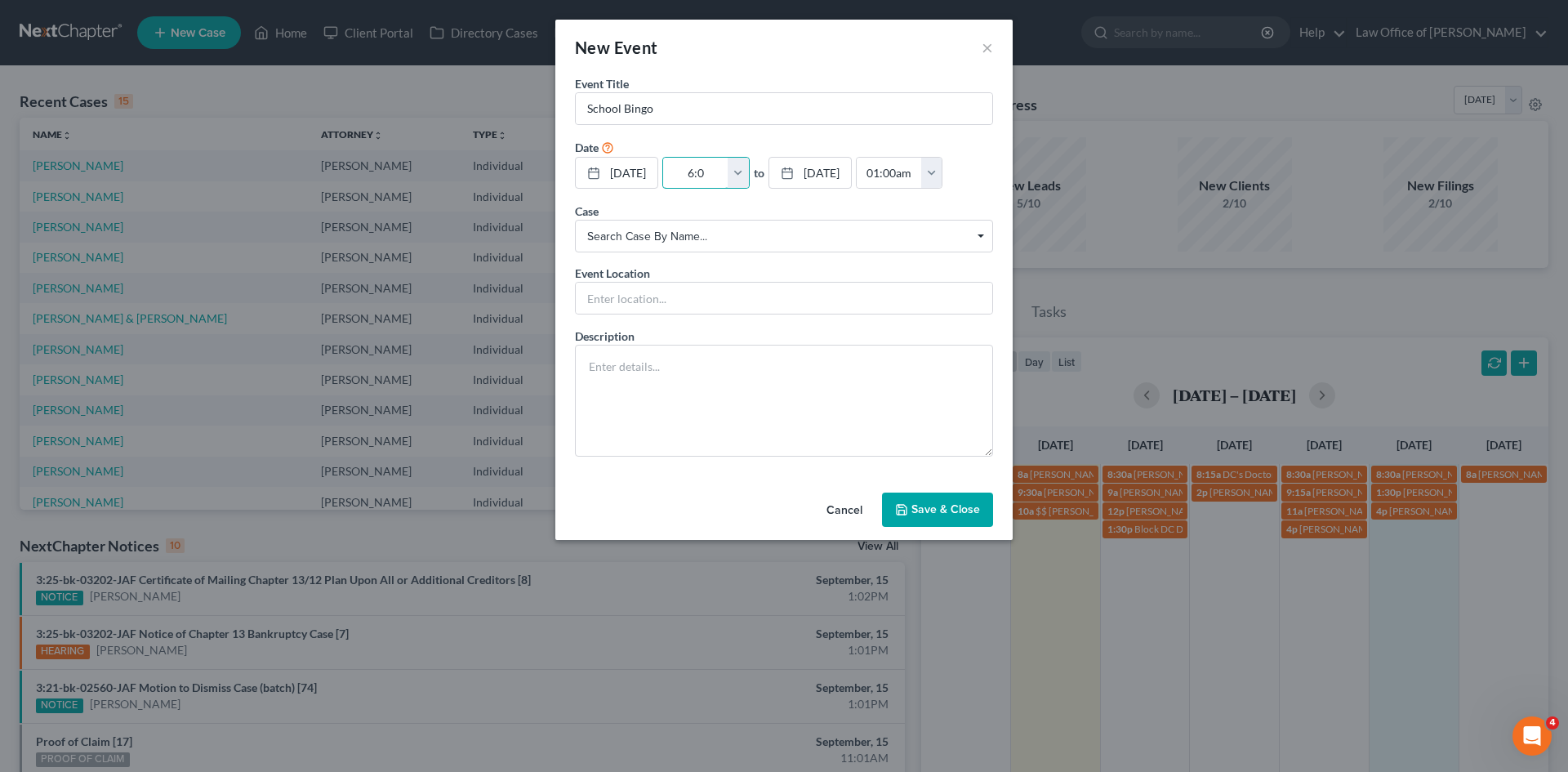
type input "07:00am"
type input "6:00p"
type input "01:00am"
type input "6:00pm"
type input "07:00pm"
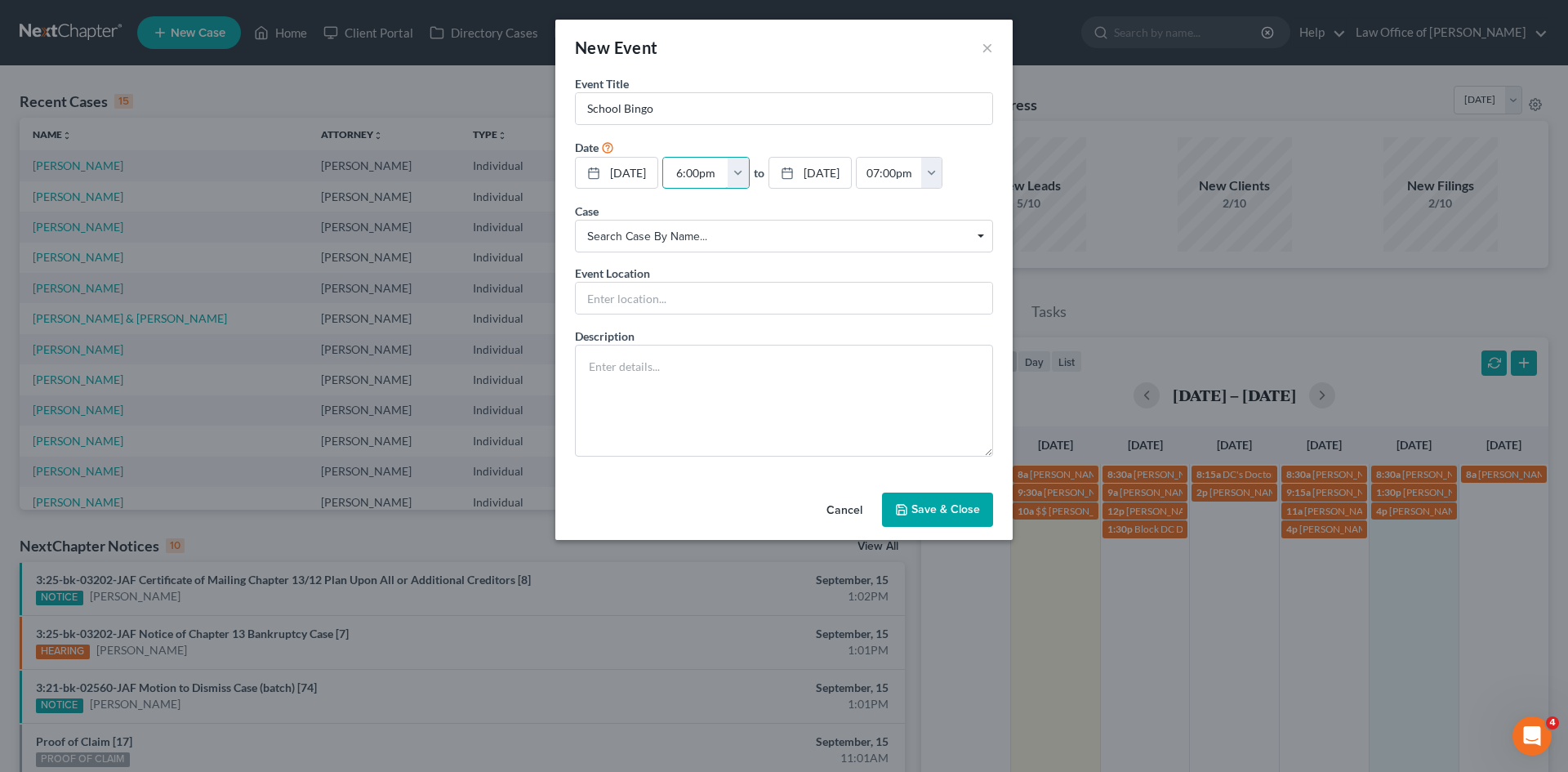
type input "6:00pm"
drag, startPoint x: 830, startPoint y: 464, endPoint x: 808, endPoint y: 447, distance: 27.8
click at [827, 463] on div "Event Title * School Bingo Date [DATE] close Date [DATE] Time 12:00 AM chevron_…" at bounding box center [784, 281] width 458 height 411
click at [985, 514] on button "Save & Close" at bounding box center [937, 509] width 111 height 34
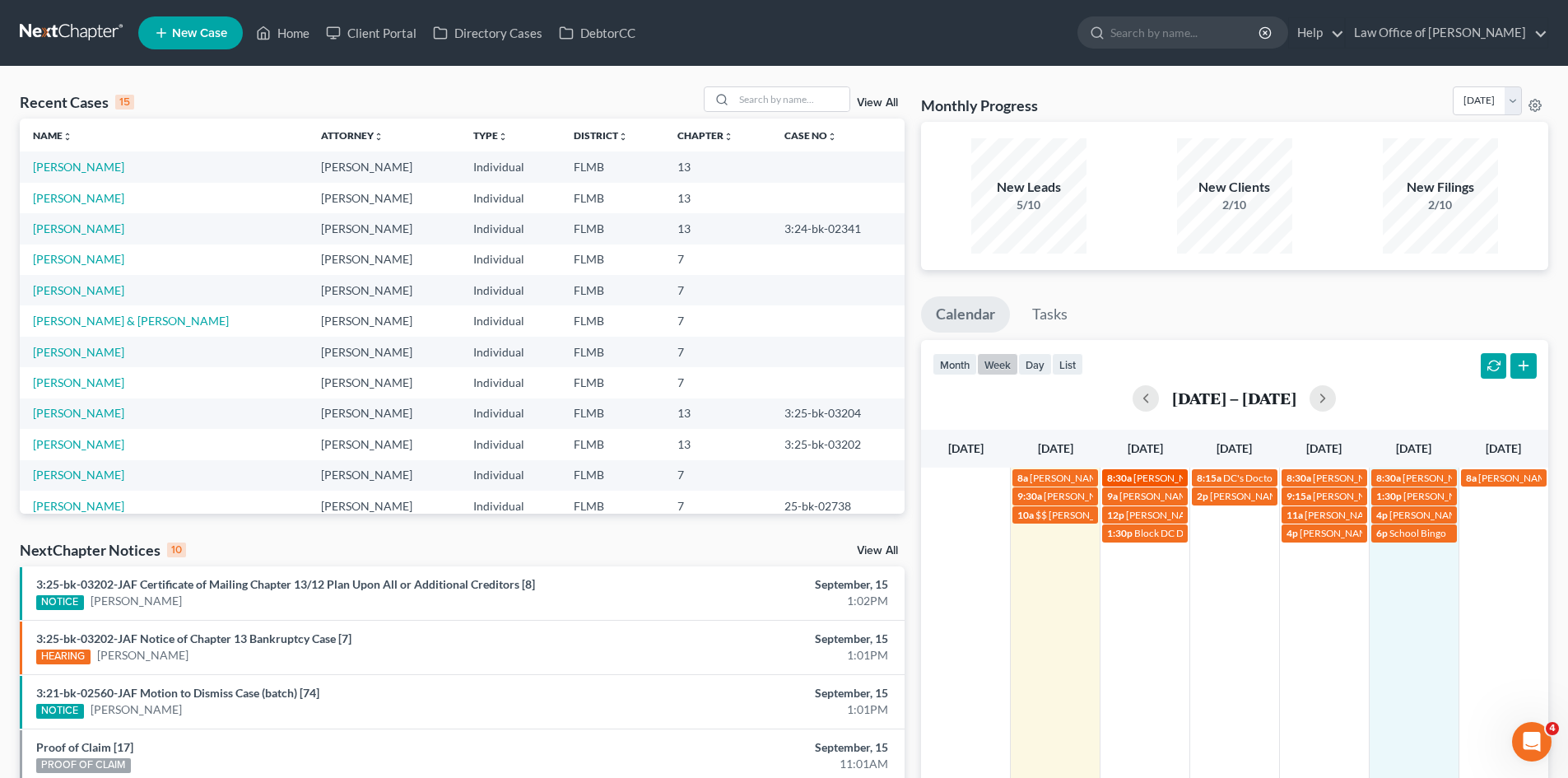
click at [1161, 473] on span "[PERSON_NAME] [PHONE_NUMBER]" at bounding box center [1215, 478] width 166 height 13
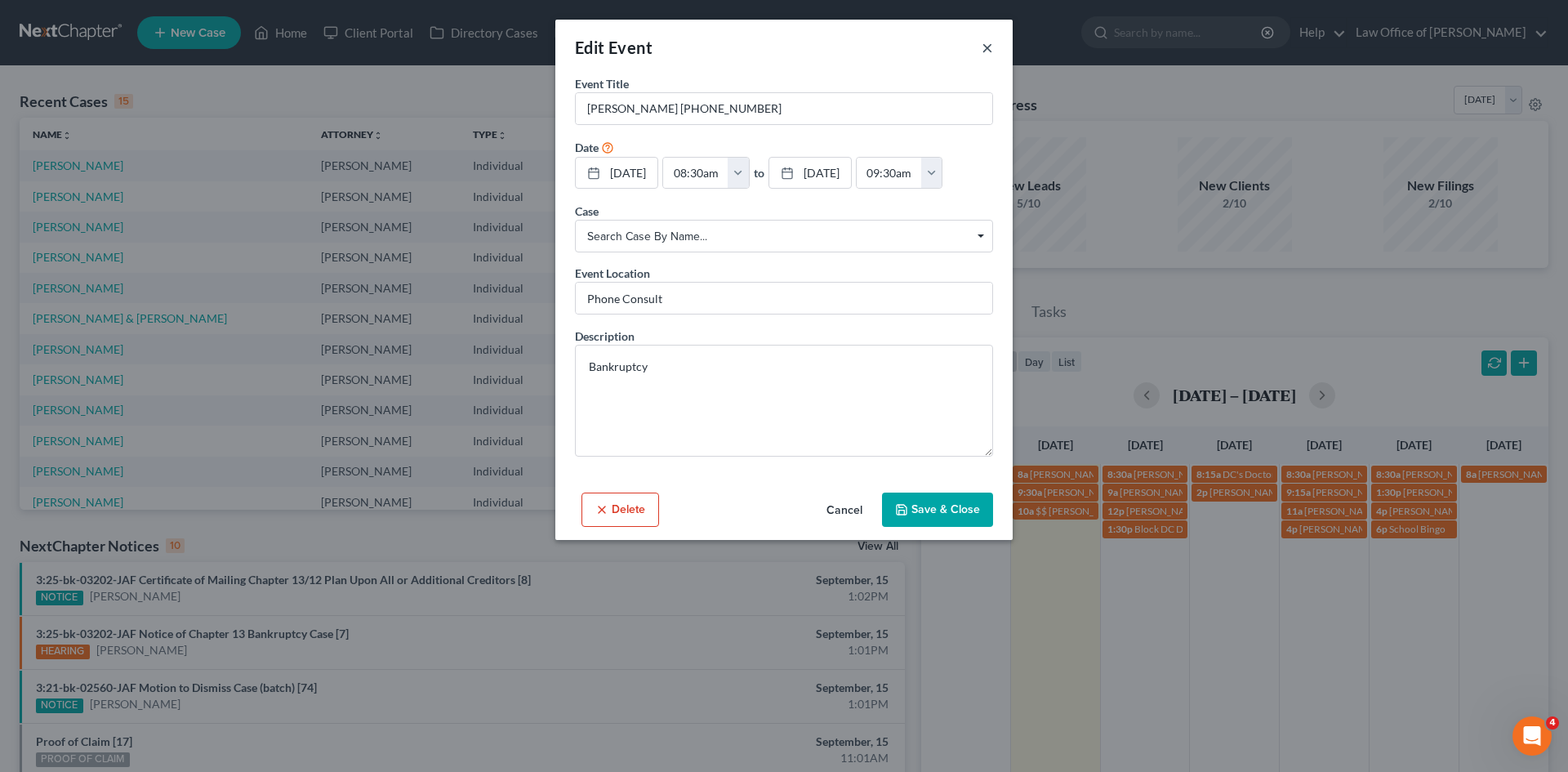
click at [988, 50] on button "×" at bounding box center [988, 47] width 12 height 20
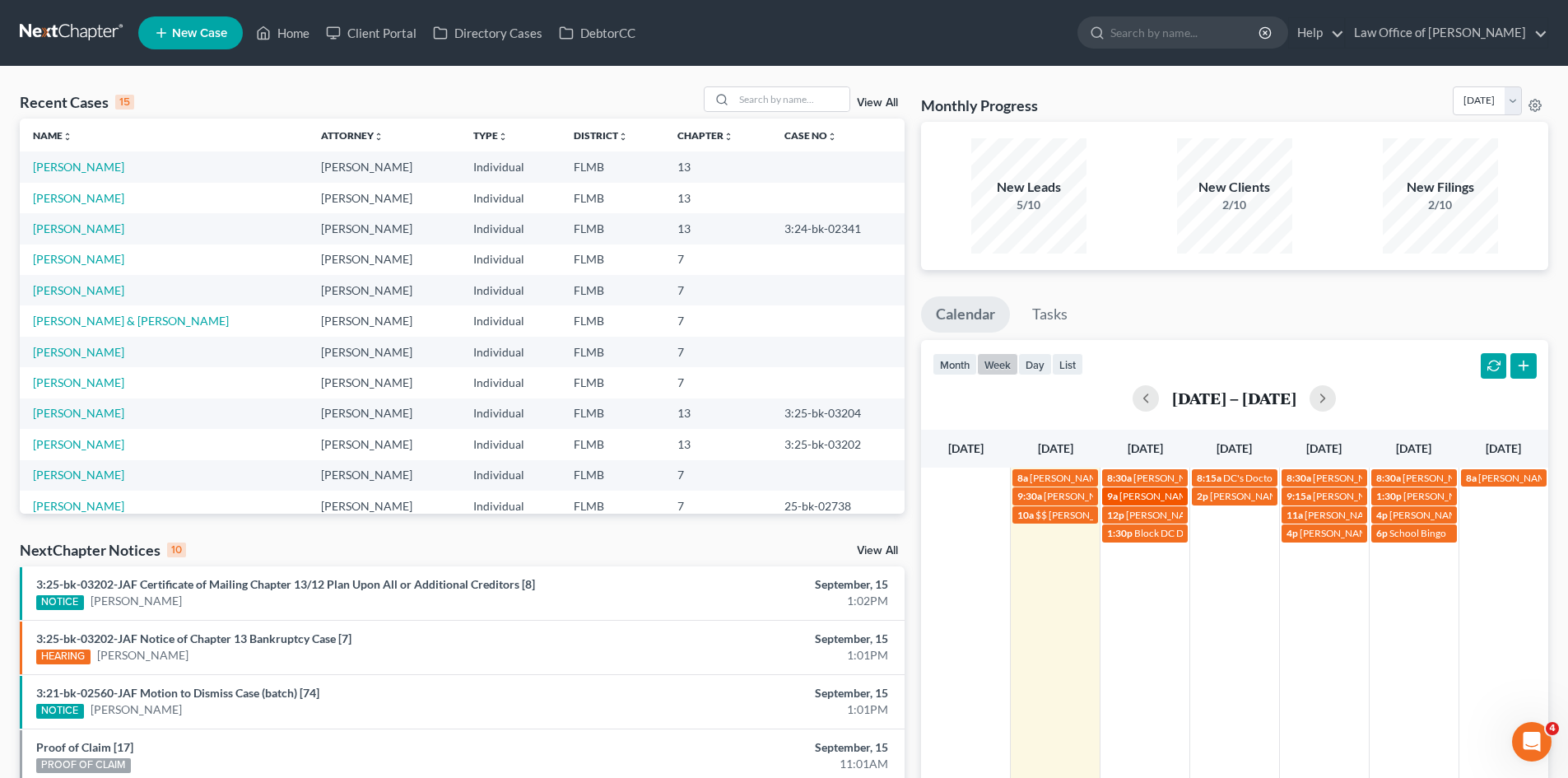
click at [1163, 494] on span "[PERSON_NAME] [PHONE_NUMBER]" at bounding box center [1202, 495] width 166 height 13
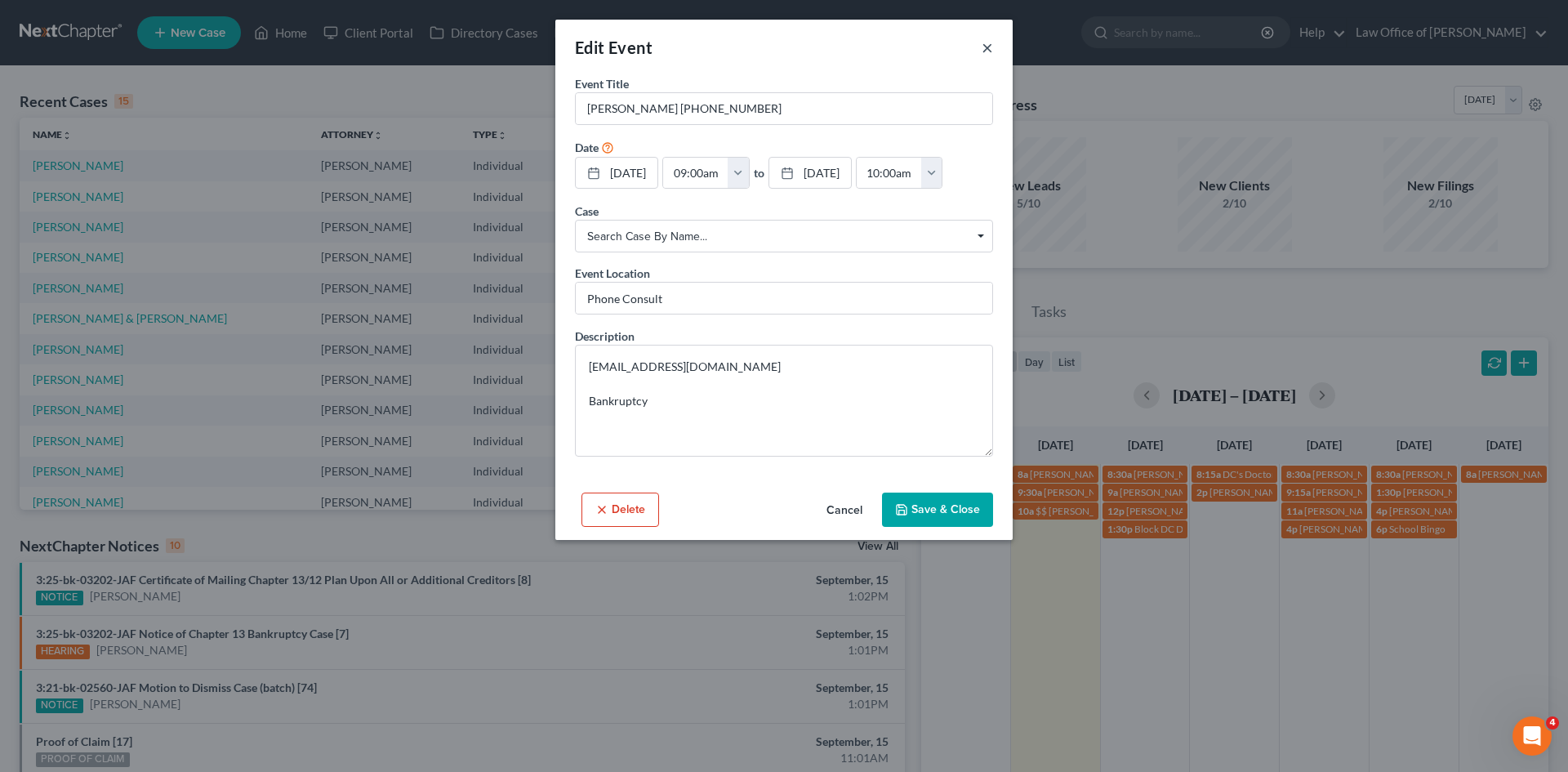
click at [988, 46] on button "×" at bounding box center [988, 47] width 12 height 20
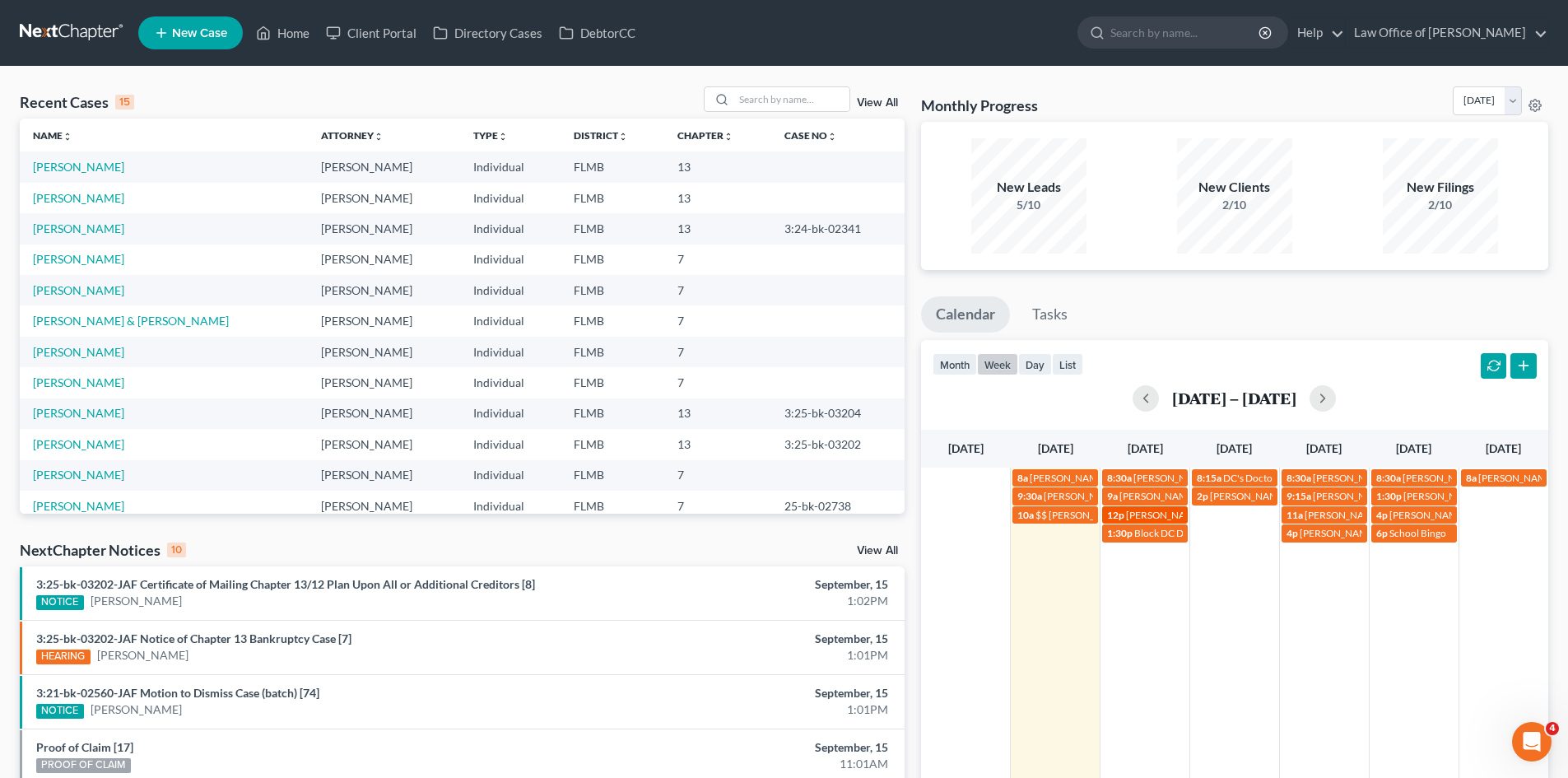
click at [1160, 516] on span "[PERSON_NAME] [PHONE_NUMBER]" at bounding box center [1208, 514] width 166 height 13
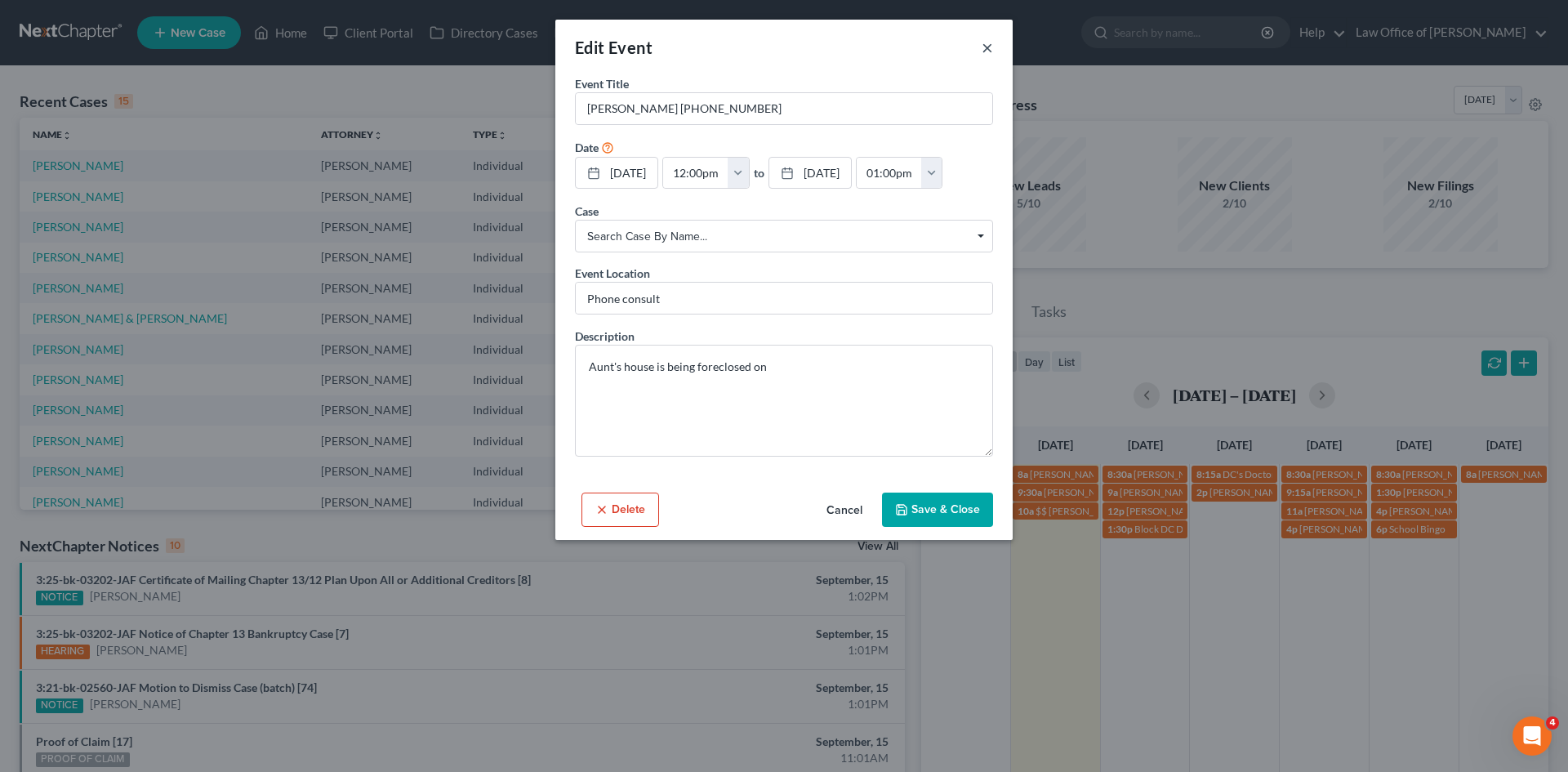
click at [984, 42] on button "×" at bounding box center [988, 47] width 12 height 20
